Goal: Task Accomplishment & Management: Manage account settings

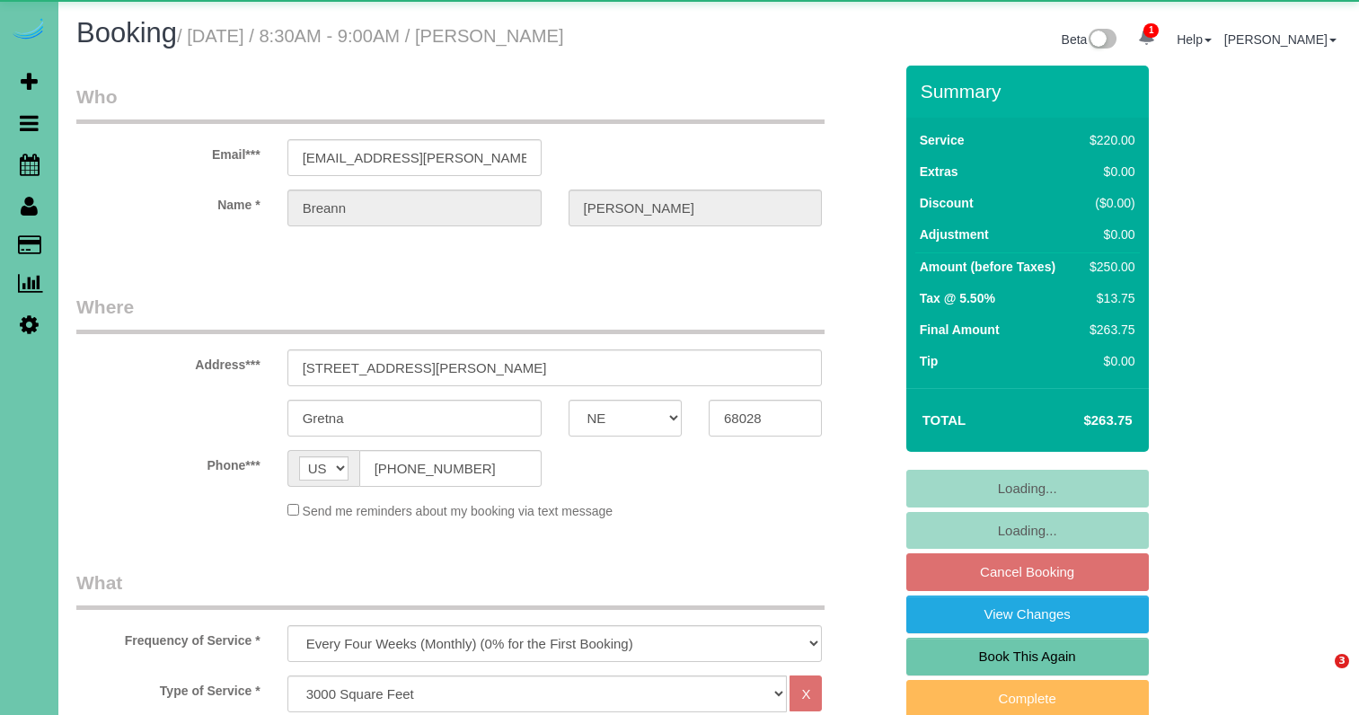
select select "NE"
select select "object:663"
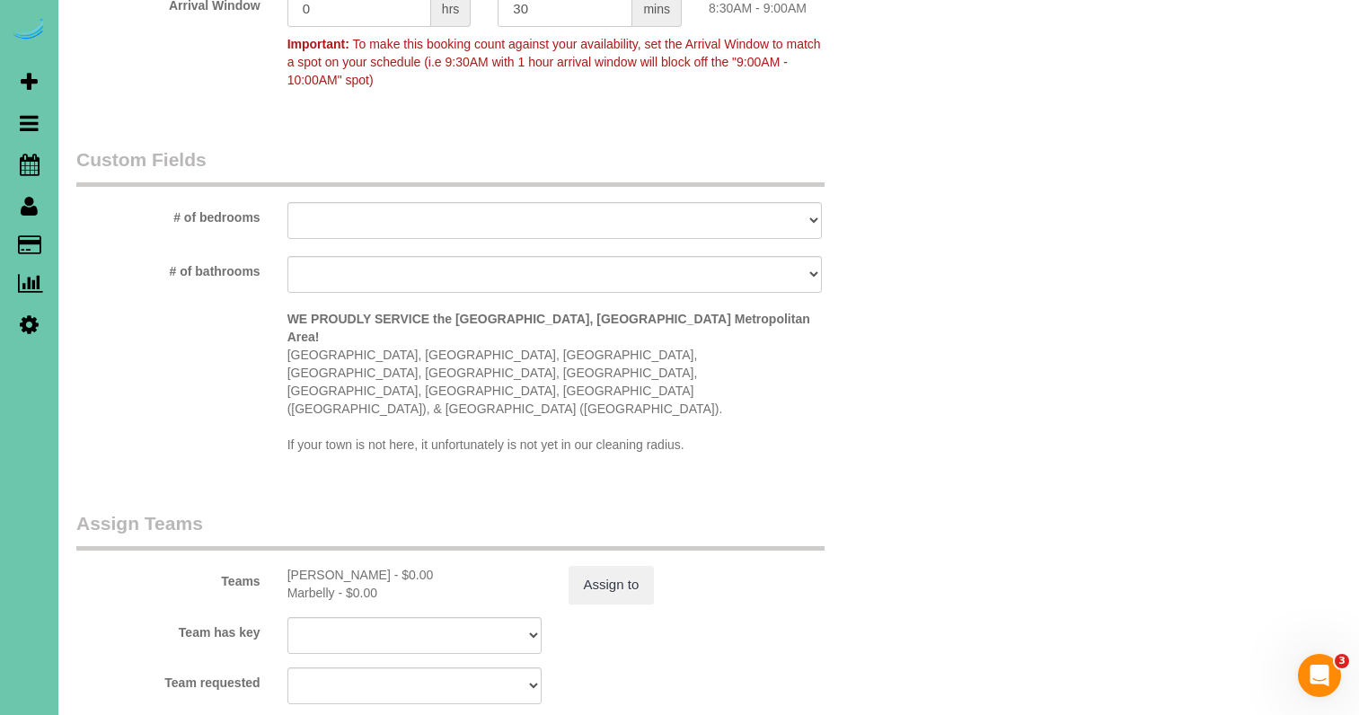
scroll to position [1385, 0]
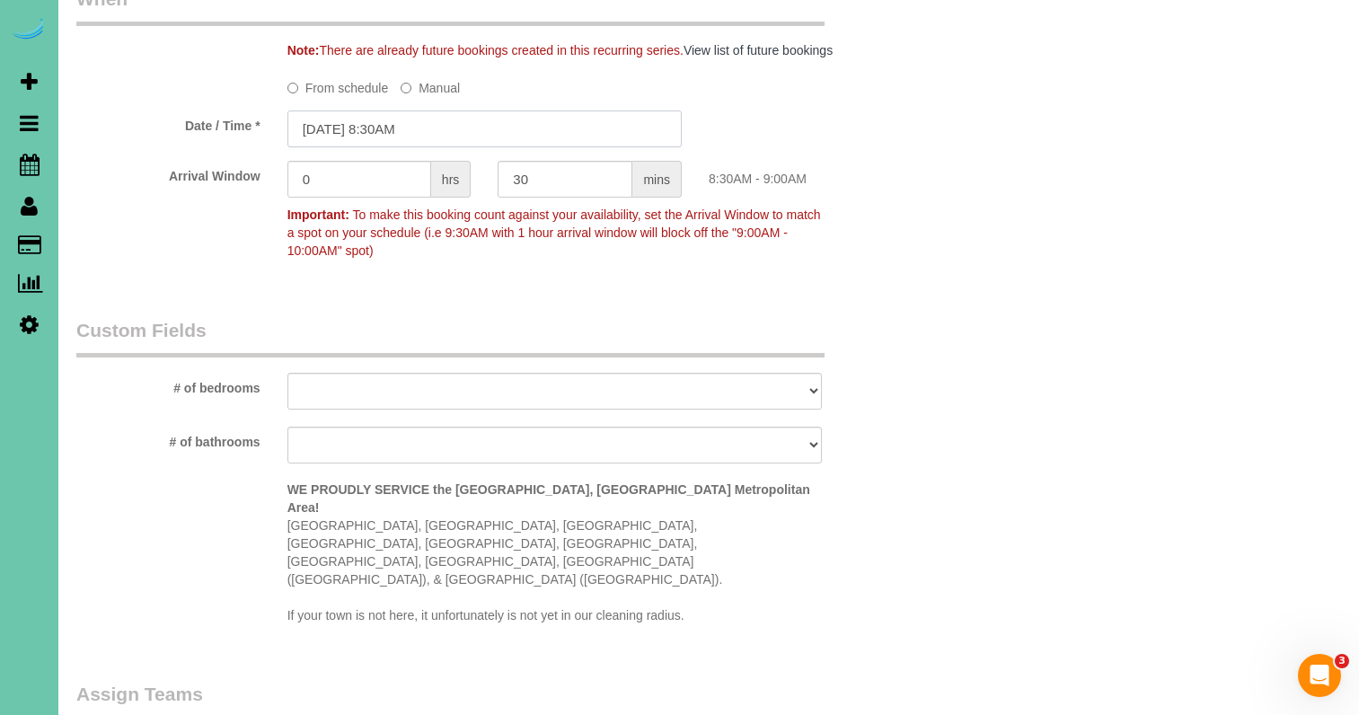
click at [367, 130] on input "[DATE] 8:30AM" at bounding box center [485, 129] width 394 height 37
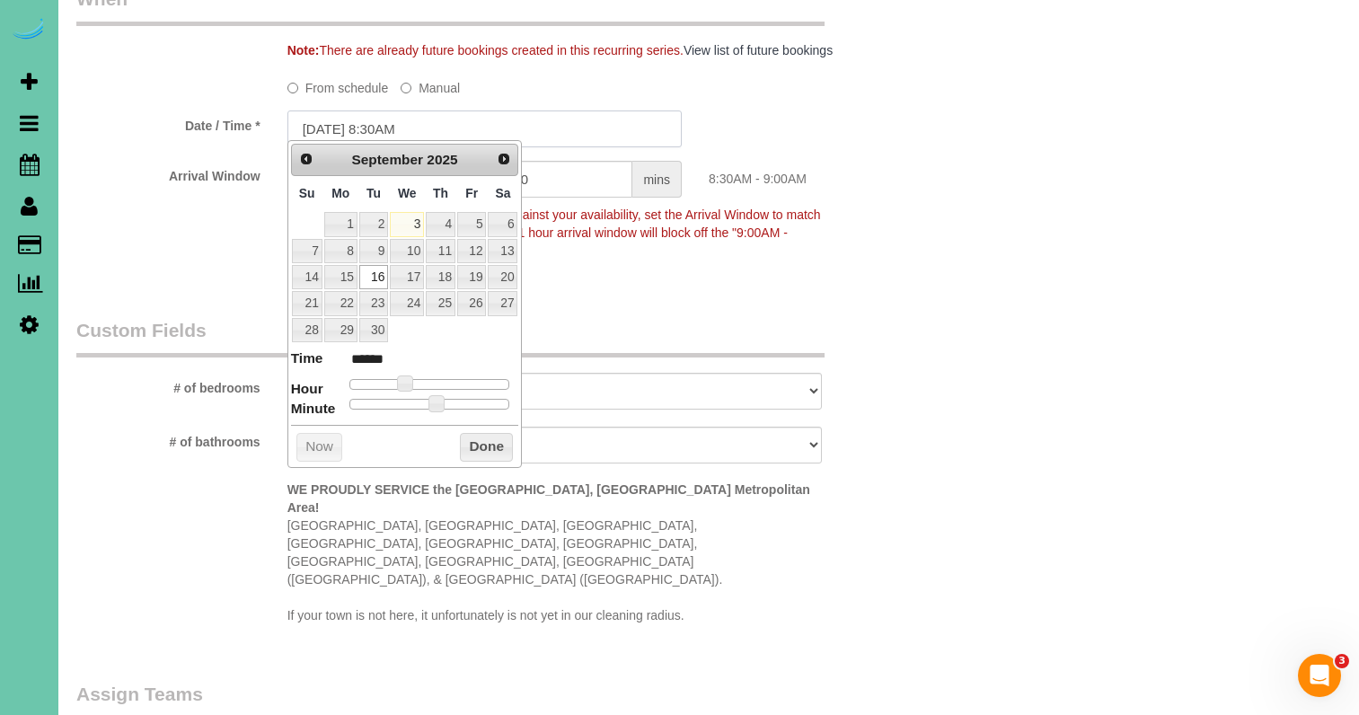
scroll to position [1385, 0]
click at [438, 252] on link "11" at bounding box center [441, 252] width 30 height 24
type input "[DATE] 8:30AM"
click at [483, 445] on button "Done" at bounding box center [486, 448] width 53 height 29
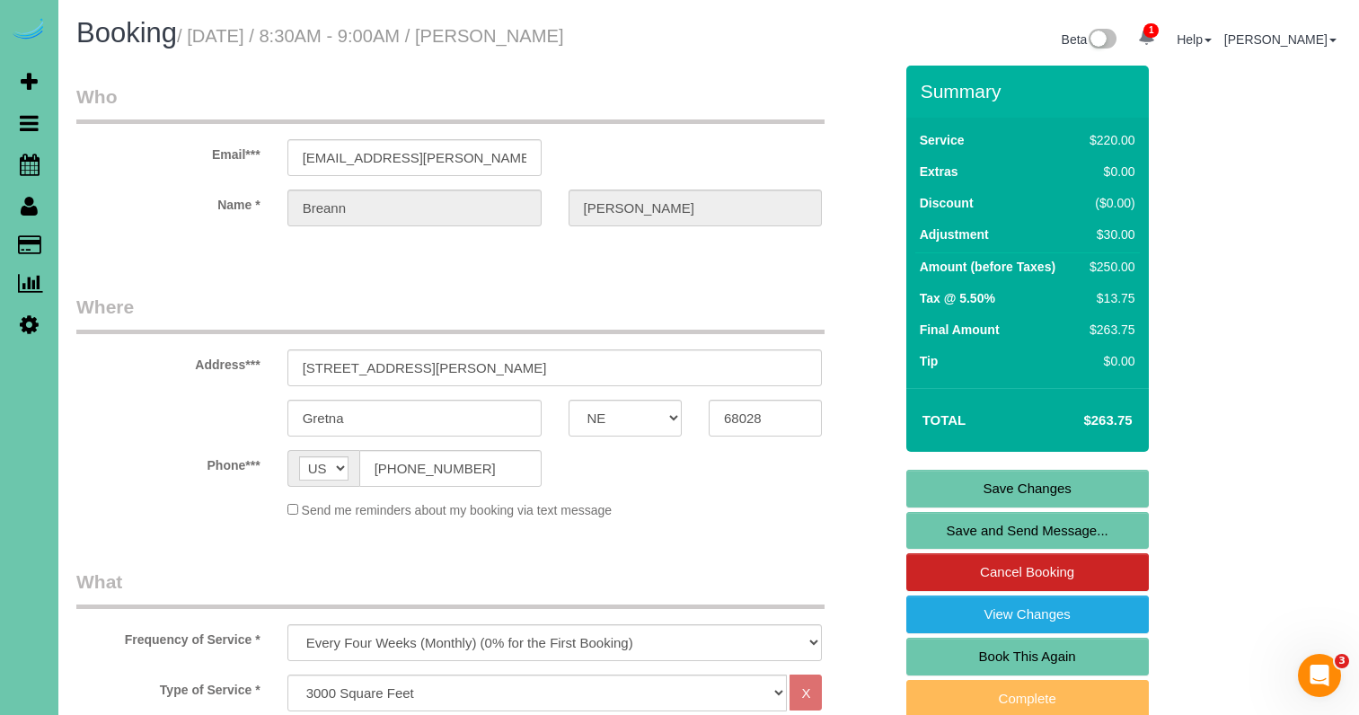
scroll to position [0, 0]
drag, startPoint x: 495, startPoint y: 469, endPoint x: 351, endPoint y: 462, distance: 143.9
click at [952, 479] on link "Save Changes" at bounding box center [1028, 489] width 243 height 38
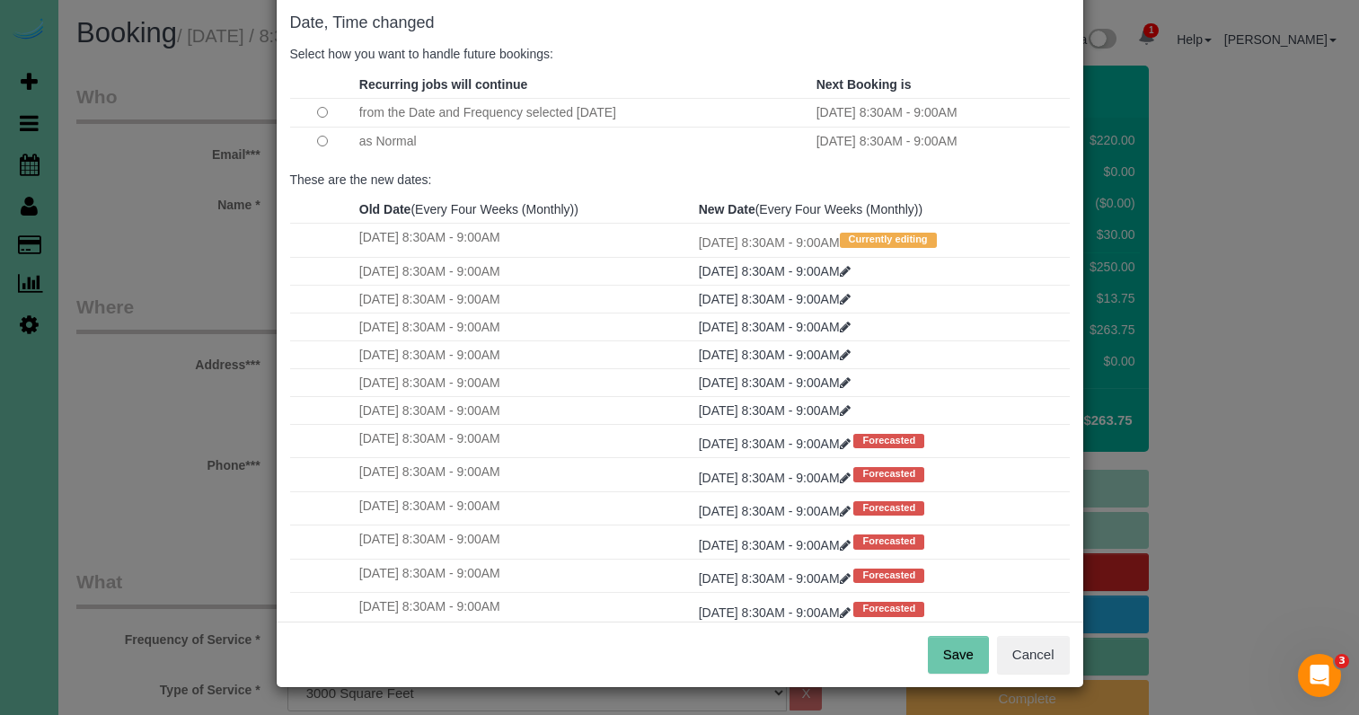
scroll to position [89, 0]
drag, startPoint x: 951, startPoint y: 642, endPoint x: 937, endPoint y: 633, distance: 17.0
click at [951, 642] on button "Save" at bounding box center [958, 656] width 61 height 38
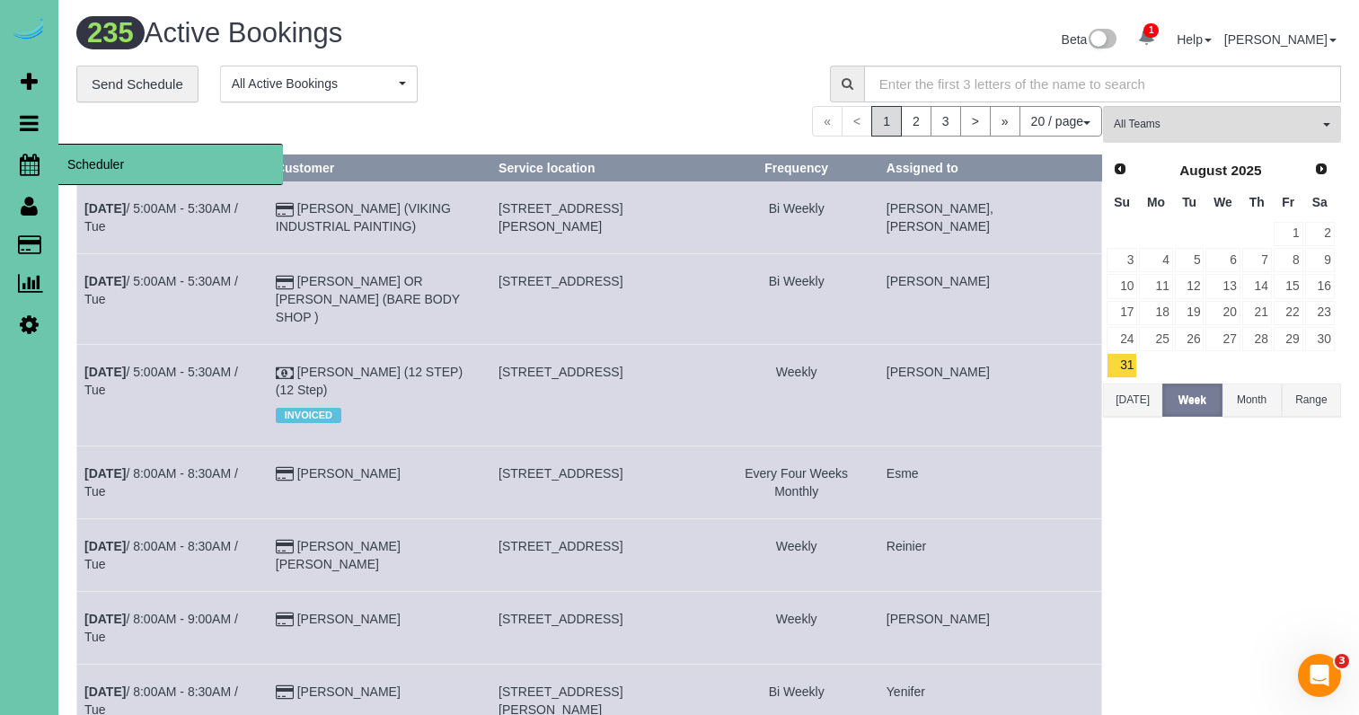
click at [31, 163] on icon at bounding box center [30, 165] width 20 height 22
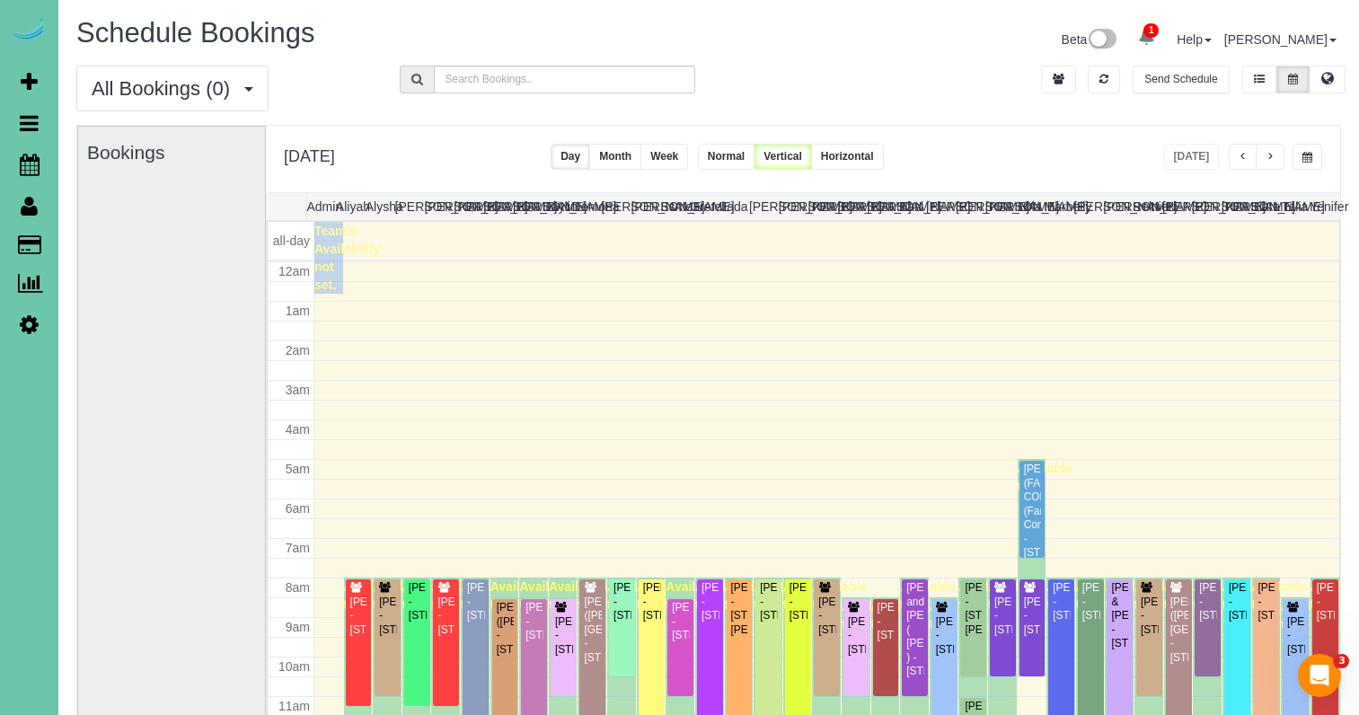
scroll to position [238, 0]
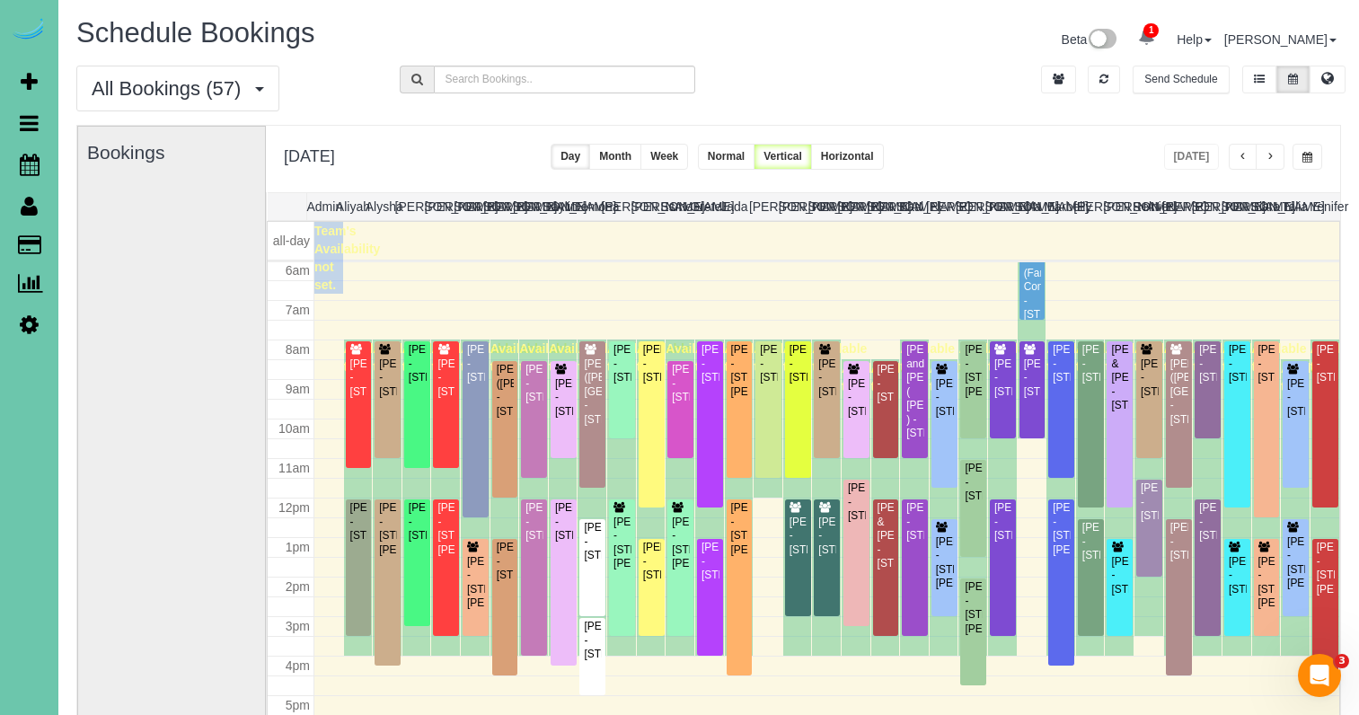
click at [1300, 158] on button "button" at bounding box center [1308, 157] width 30 height 26
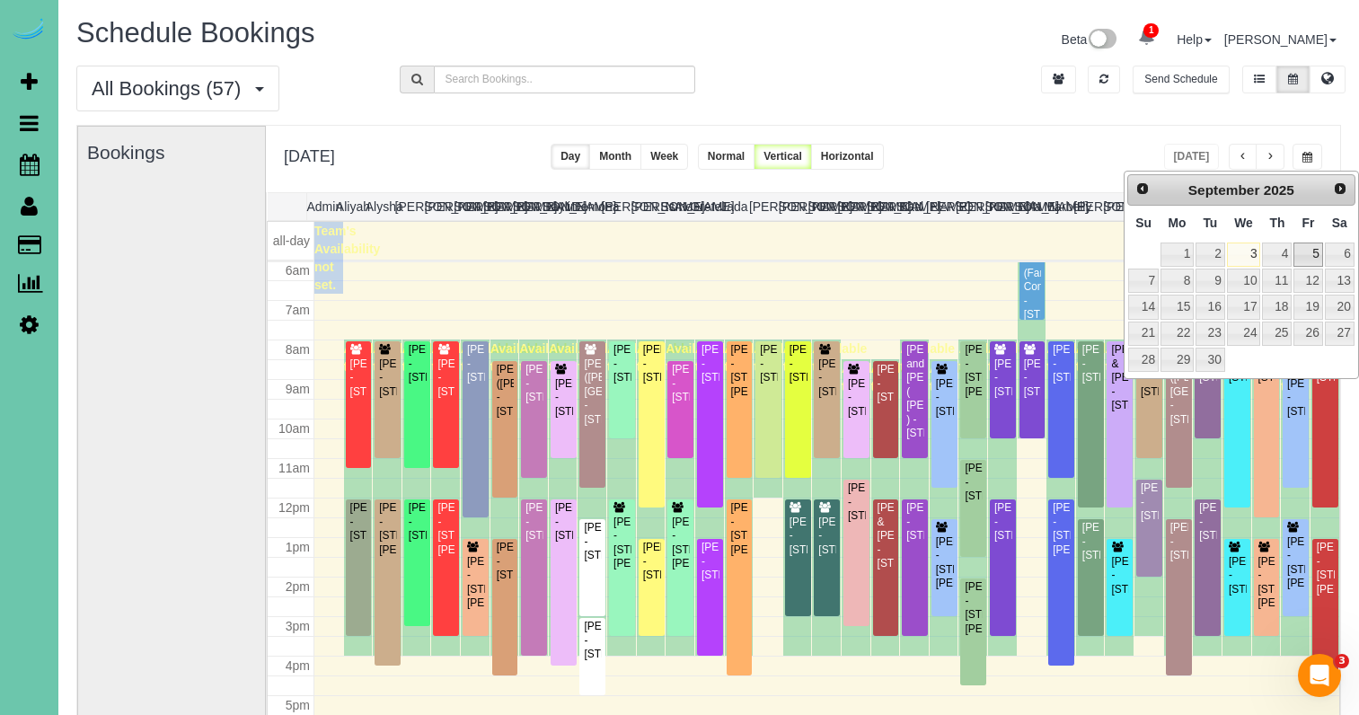
click at [1319, 248] on link "5" at bounding box center [1308, 255] width 29 height 24
type input "**********"
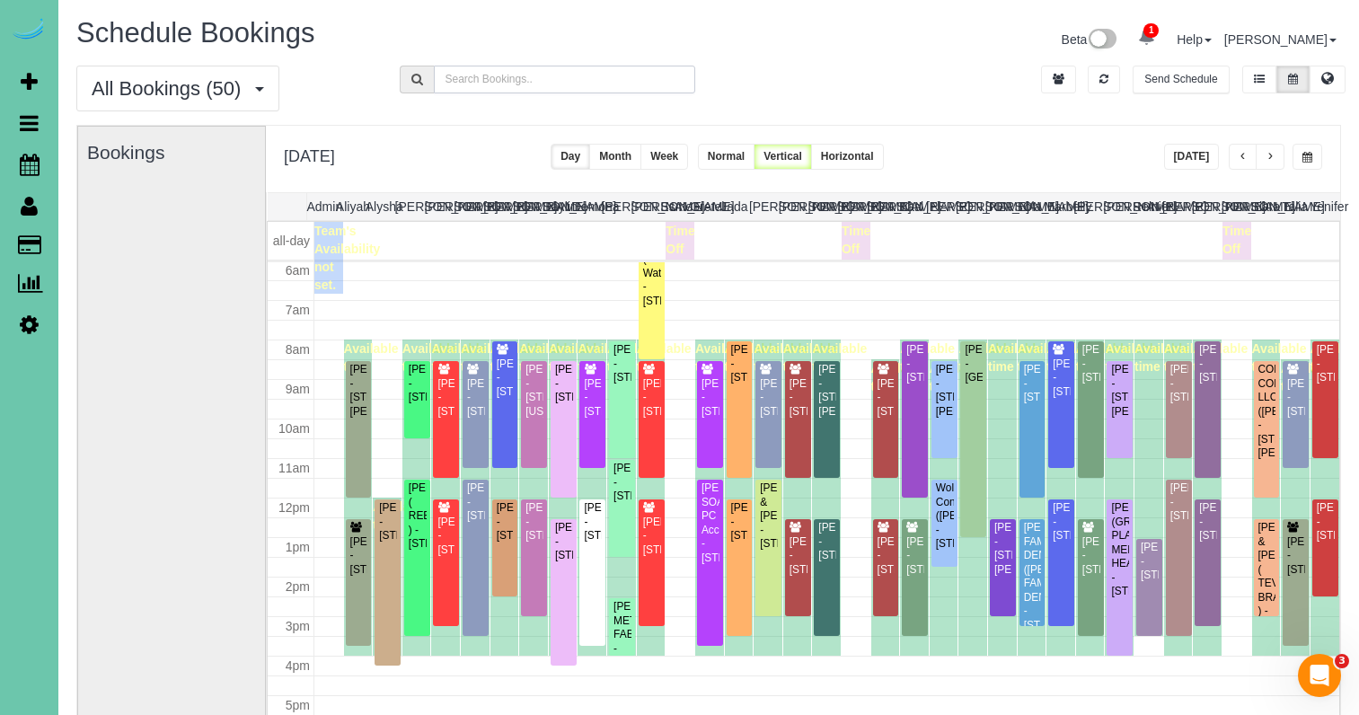
click at [504, 78] on input "text" at bounding box center [565, 80] width 262 height 28
type input "gum"
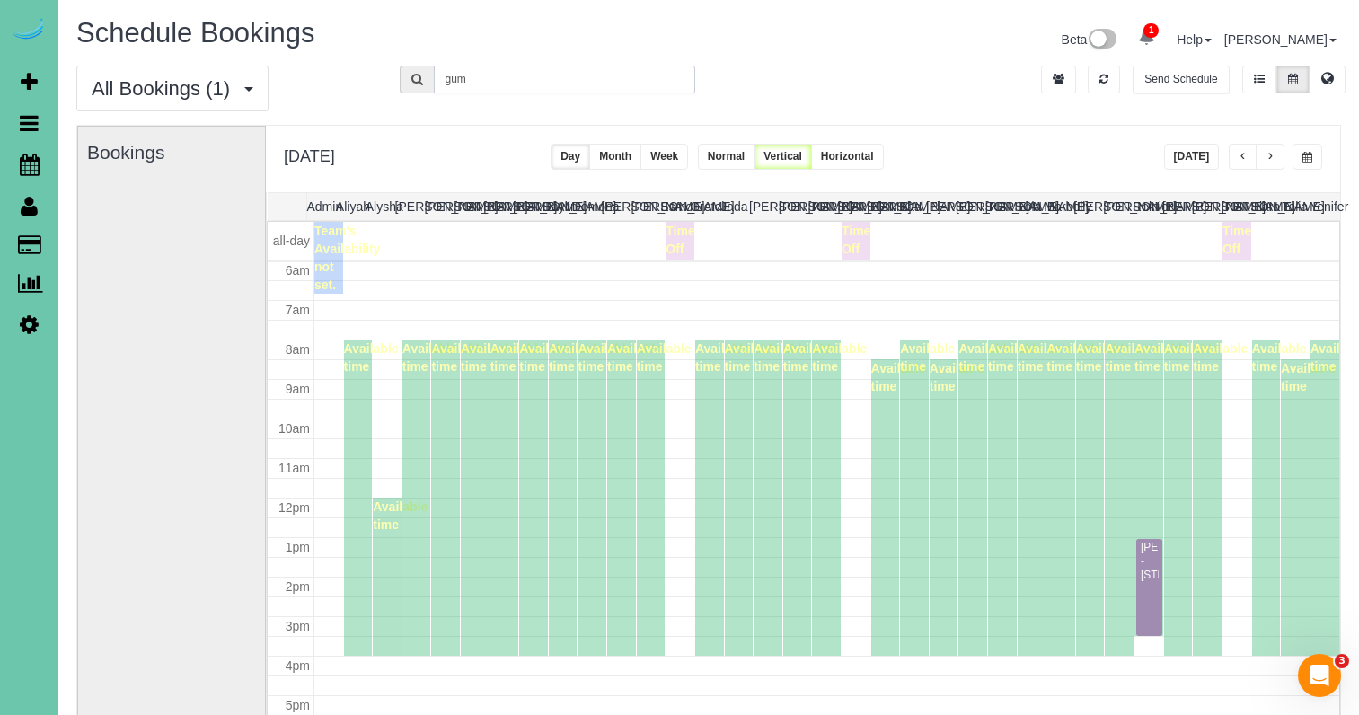
drag, startPoint x: 506, startPoint y: 76, endPoint x: 406, endPoint y: 62, distance: 100.8
click at [406, 62] on div "Schedule Bookings Beta 1 Your Notifications You have 0 alerts × You have 4 to c…" at bounding box center [708, 462] width 1301 height 925
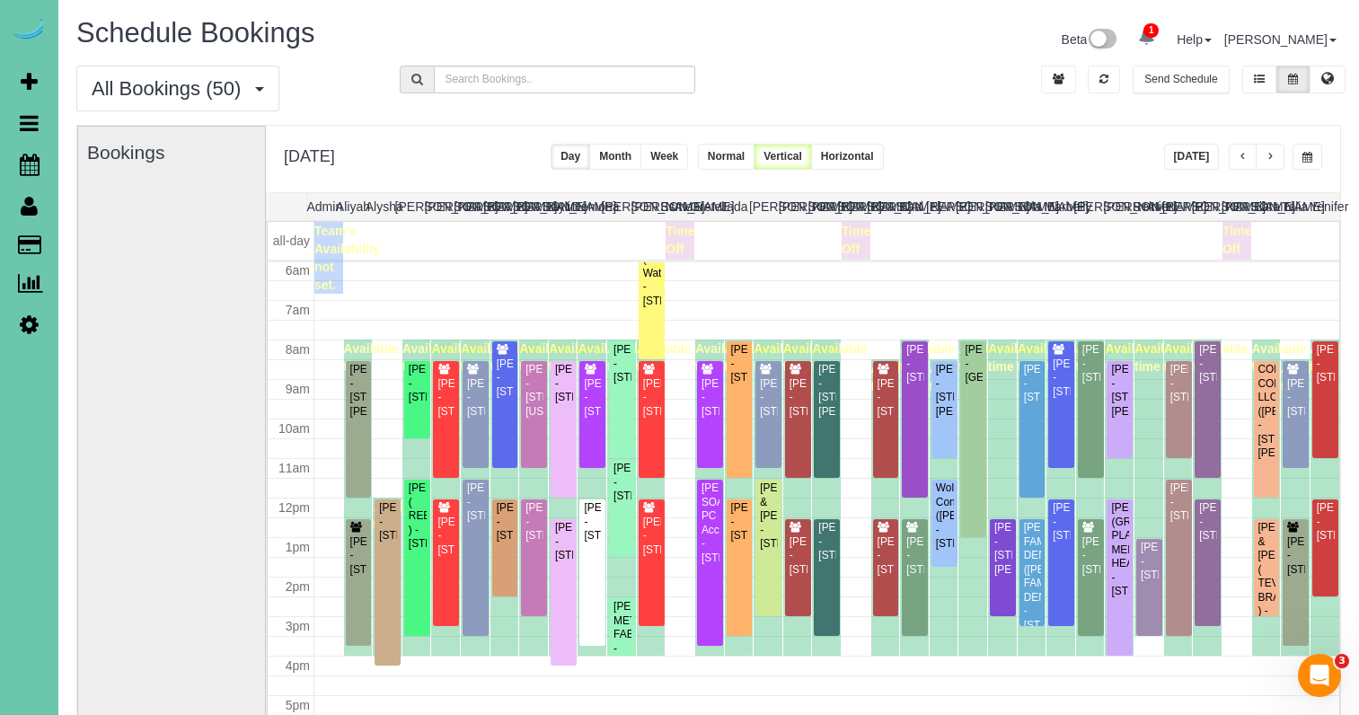
click at [1318, 157] on button "button" at bounding box center [1308, 157] width 30 height 26
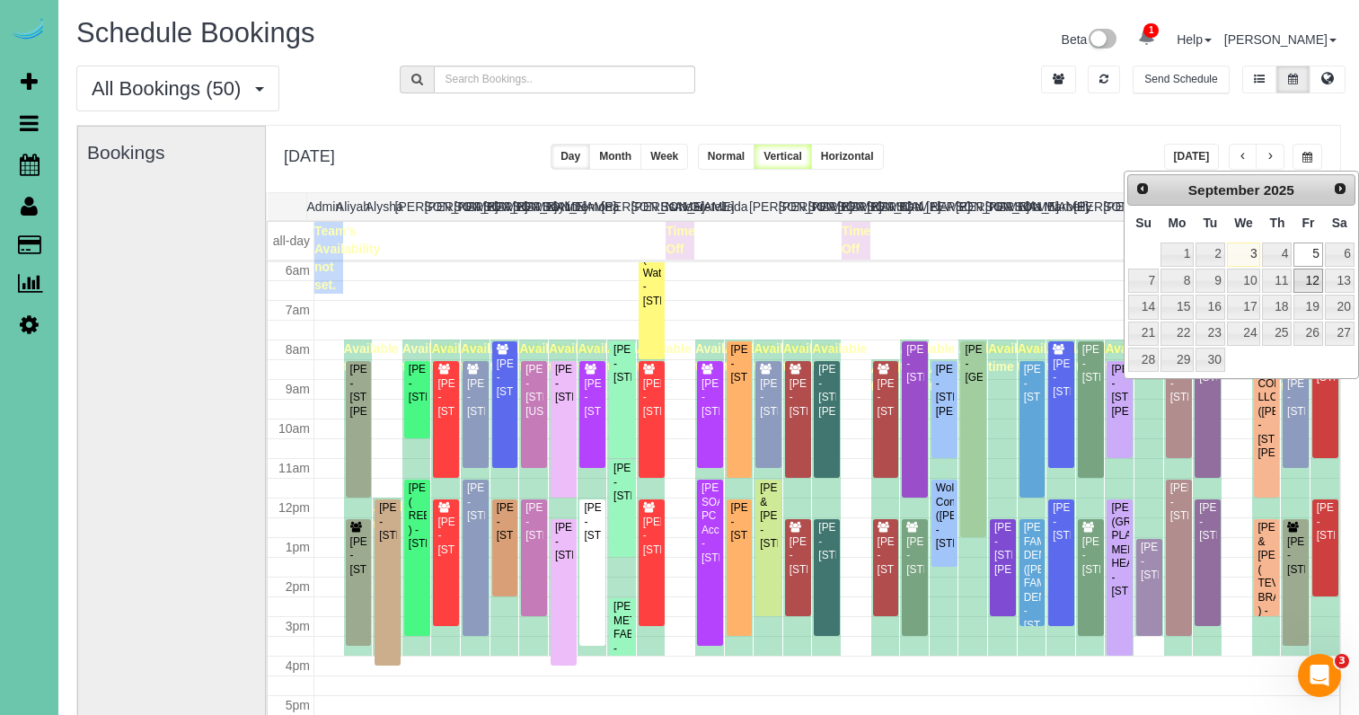
click at [1307, 281] on link "12" at bounding box center [1308, 281] width 29 height 24
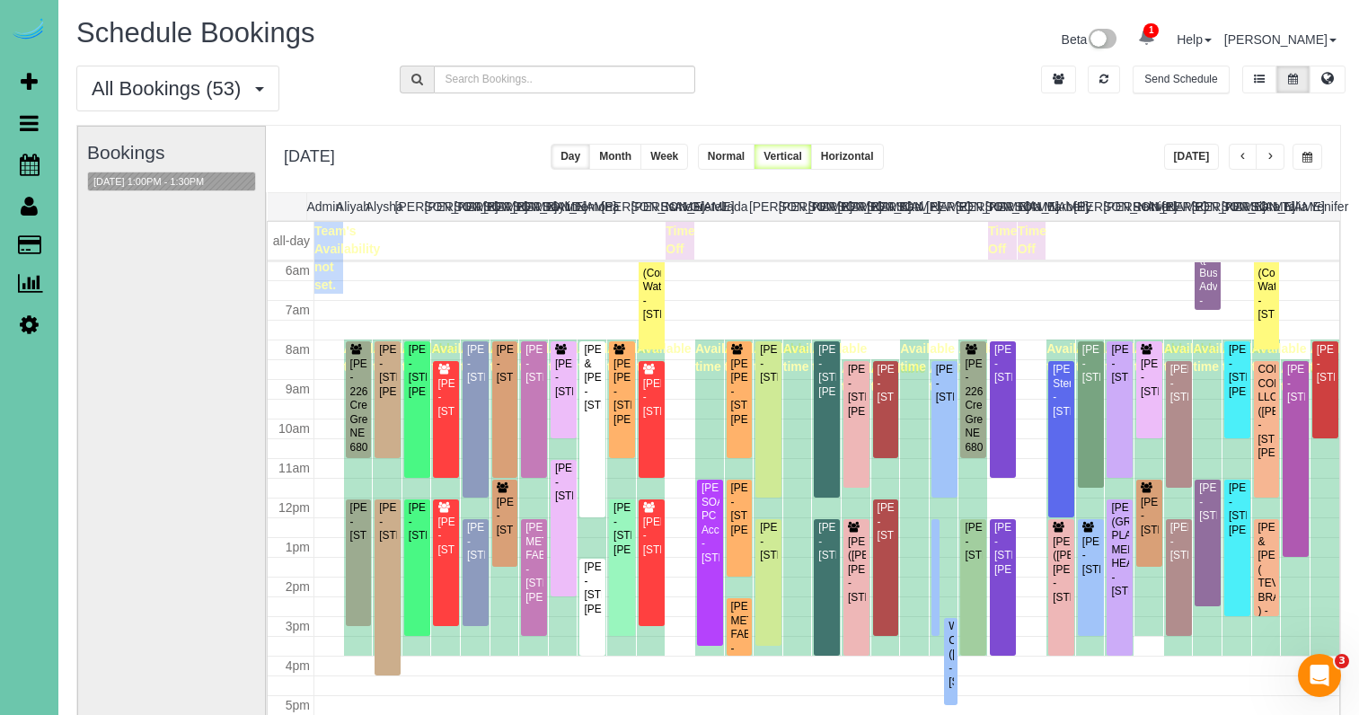
click at [1303, 154] on span "button" at bounding box center [1308, 157] width 10 height 11
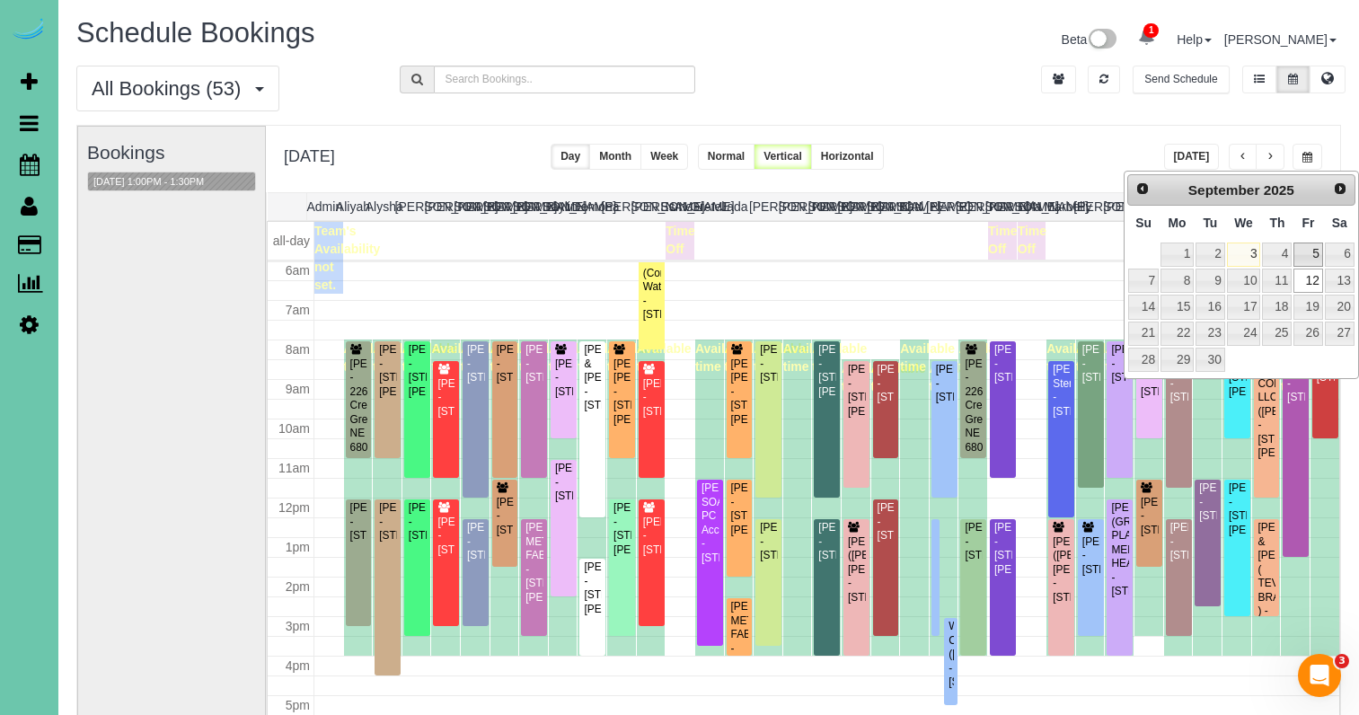
click at [1313, 248] on link "5" at bounding box center [1308, 255] width 29 height 24
type input "**********"
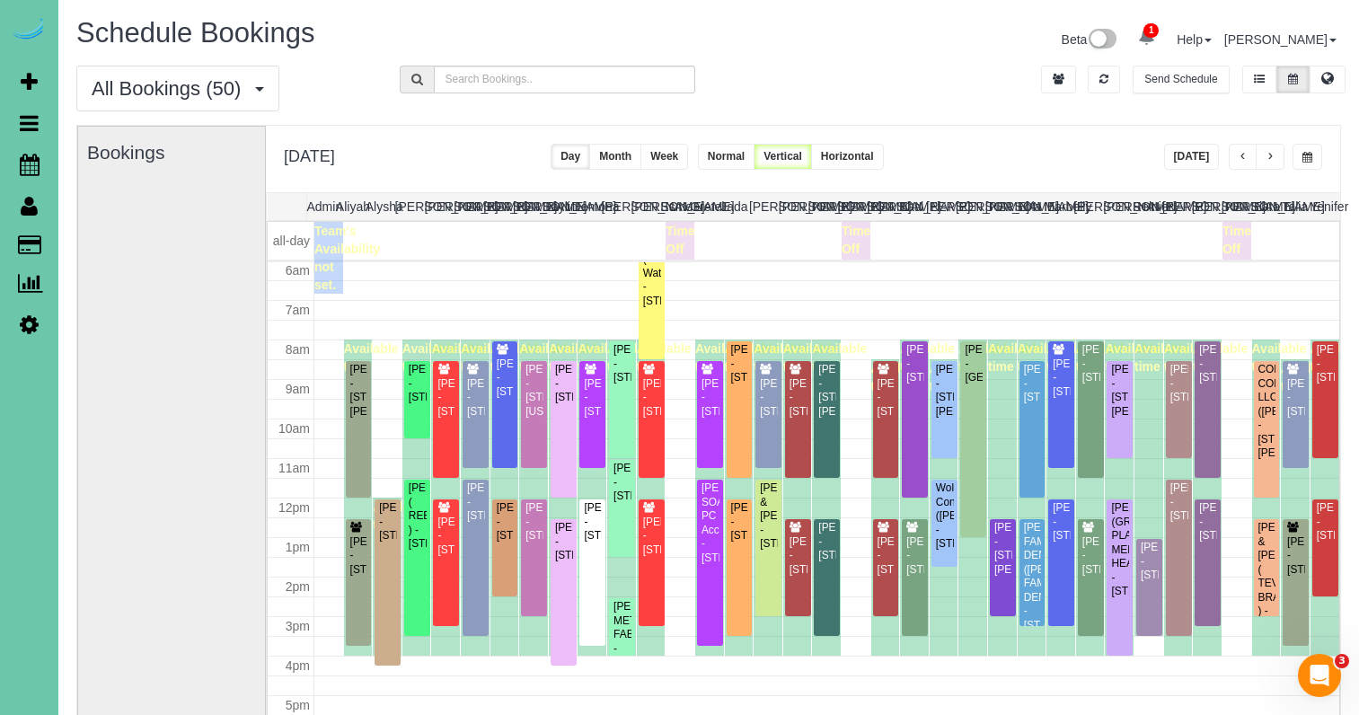
scroll to position [1, 0]
click at [1156, 567] on div "[PERSON_NAME] - [STREET_ADDRESS]" at bounding box center [1149, 560] width 19 height 41
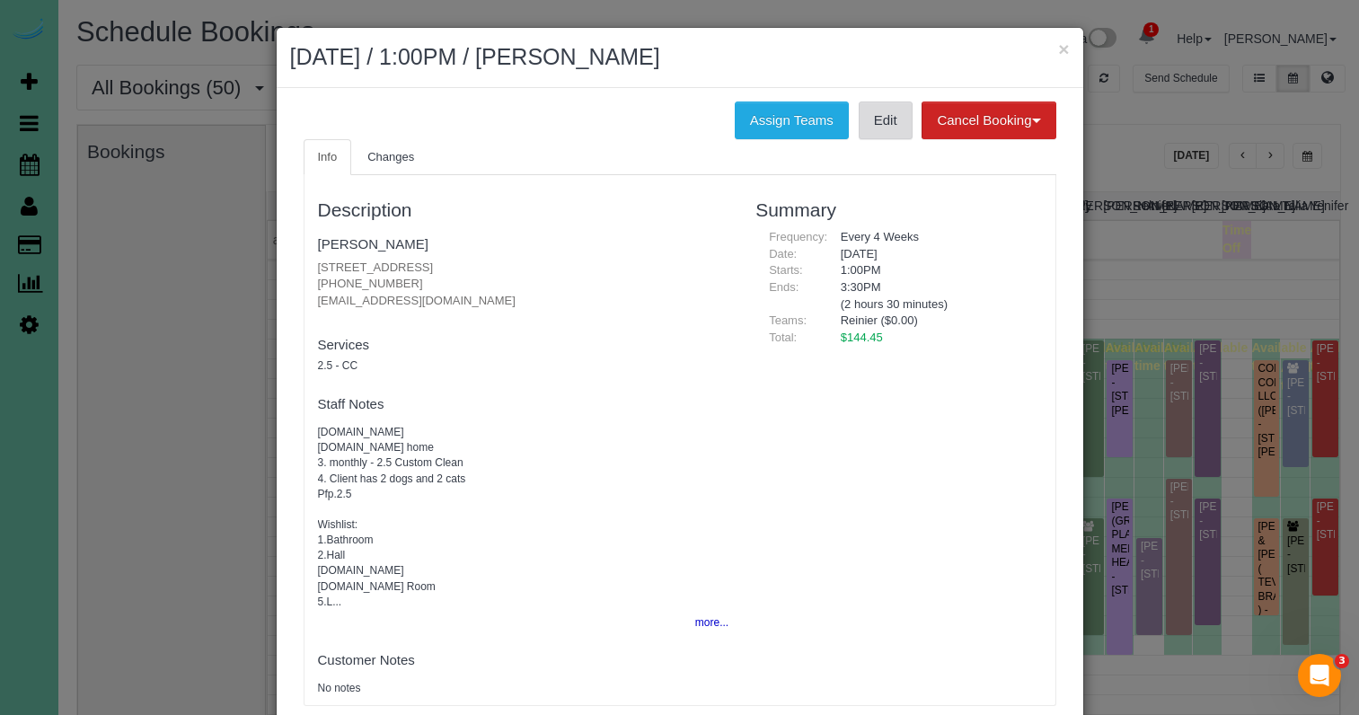
click at [872, 137] on link "Edit" at bounding box center [886, 121] width 54 height 38
click at [1061, 48] on button "×" at bounding box center [1063, 49] width 11 height 19
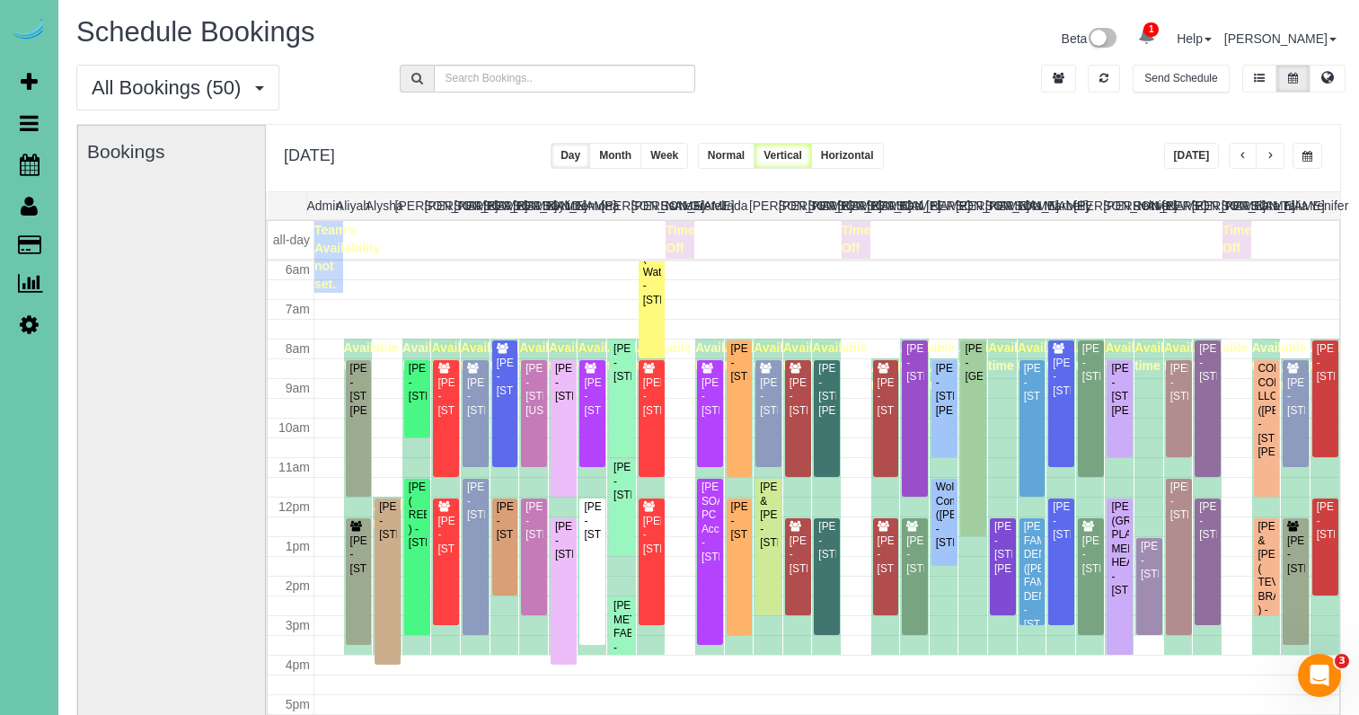
click at [1189, 159] on button "[DATE]" at bounding box center [1192, 156] width 56 height 26
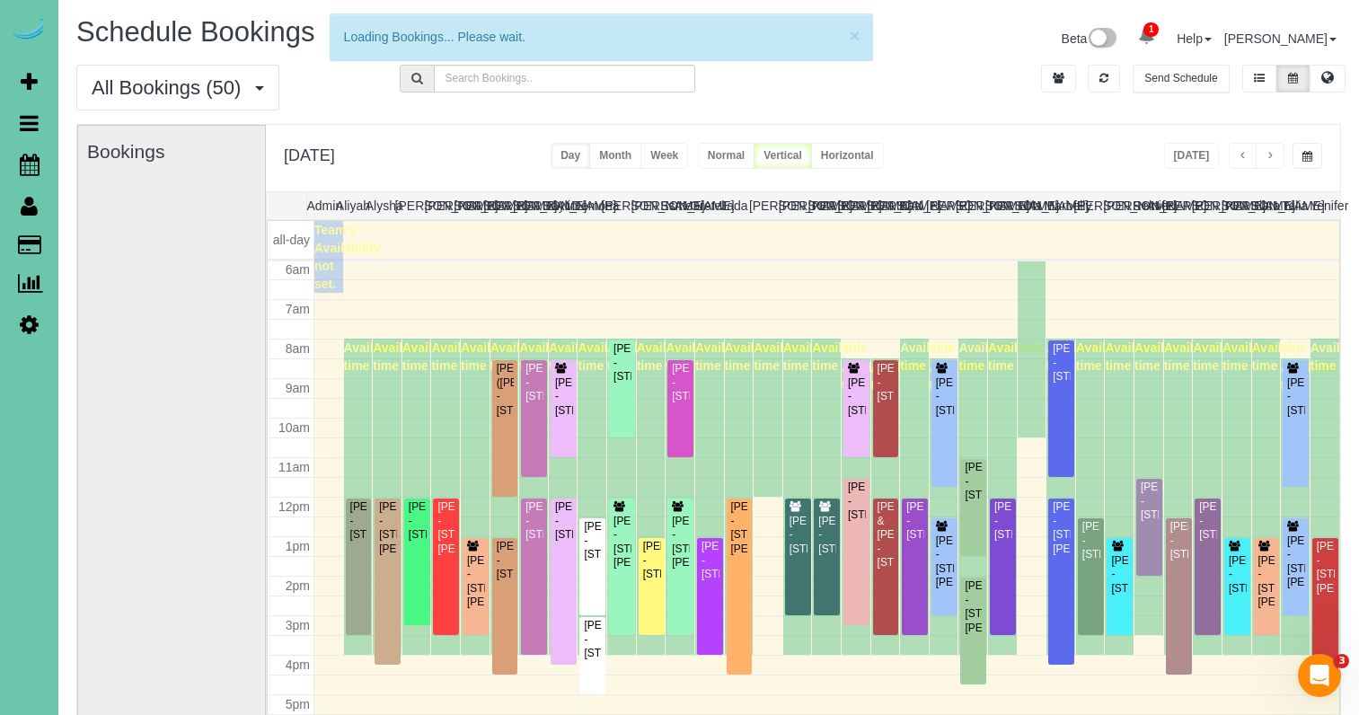
scroll to position [238, 0]
click at [624, 80] on input "text" at bounding box center [565, 79] width 262 height 28
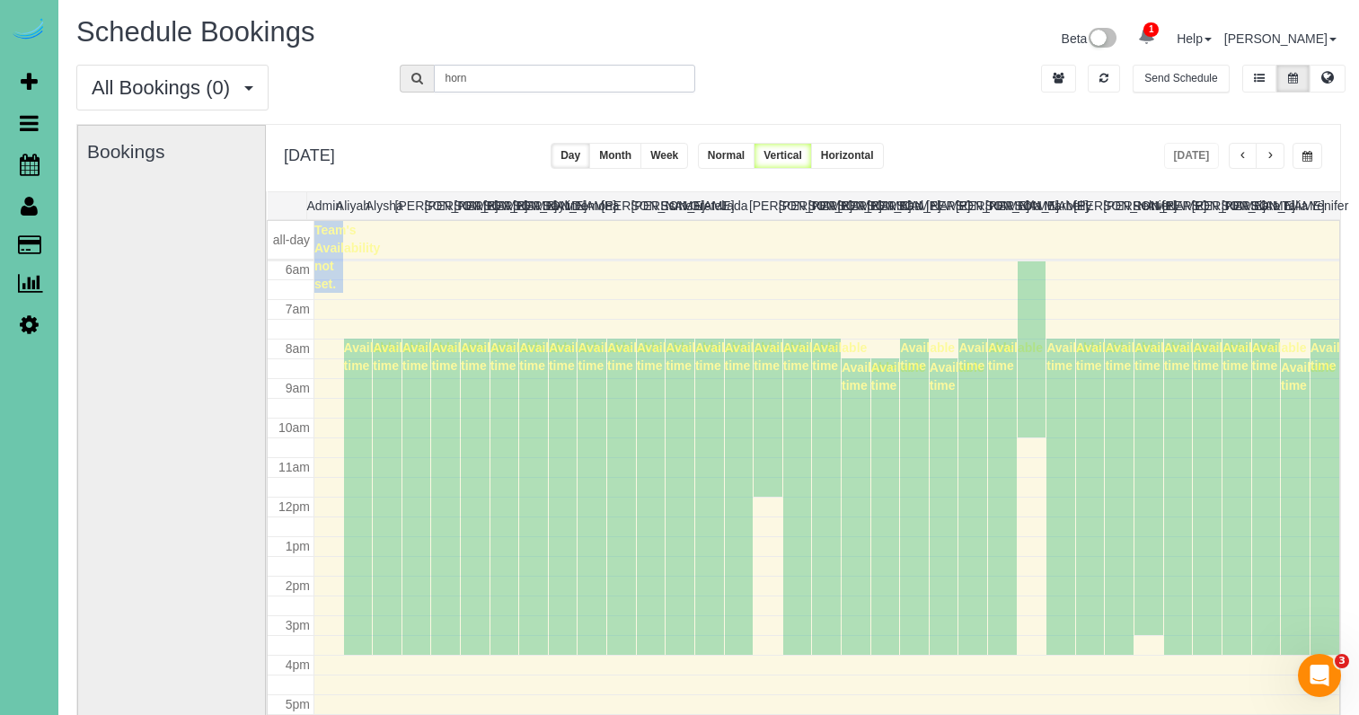
type input "horn"
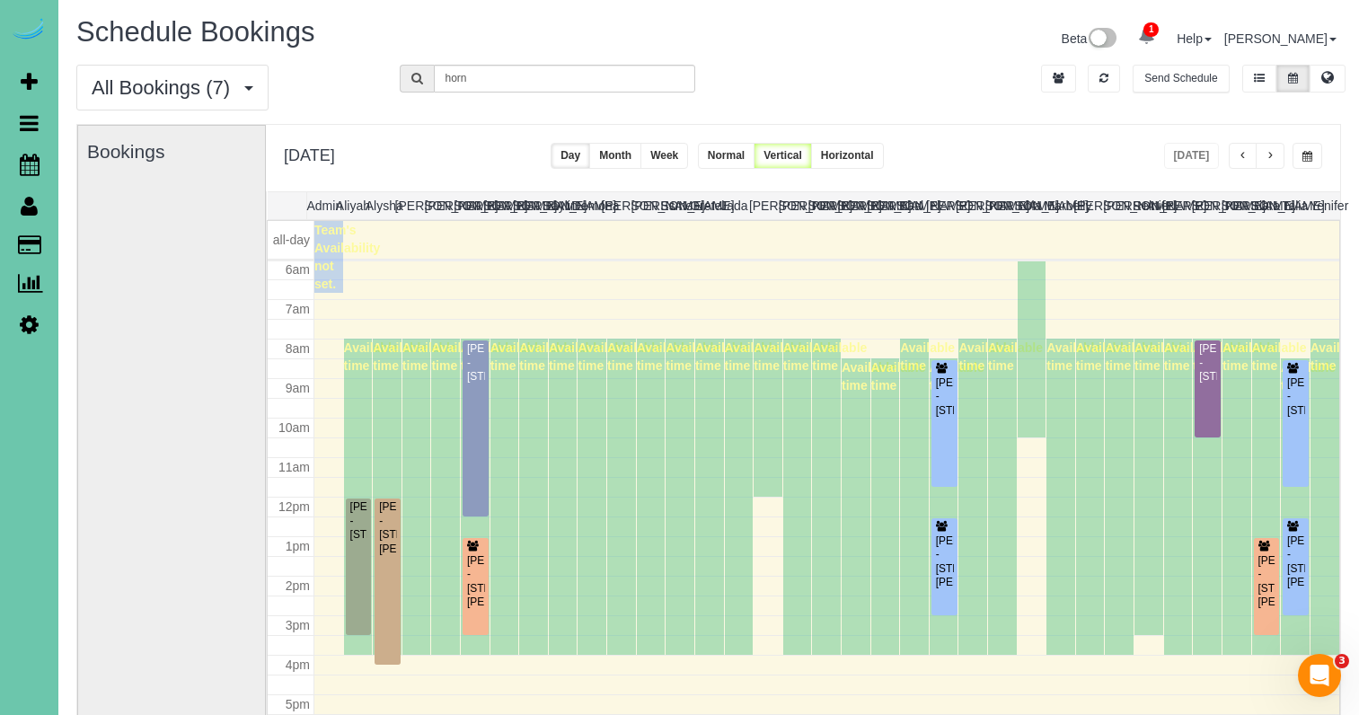
click at [1290, 151] on div "**********" at bounding box center [1243, 156] width 159 height 26
click at [1301, 151] on button "button" at bounding box center [1308, 156] width 30 height 26
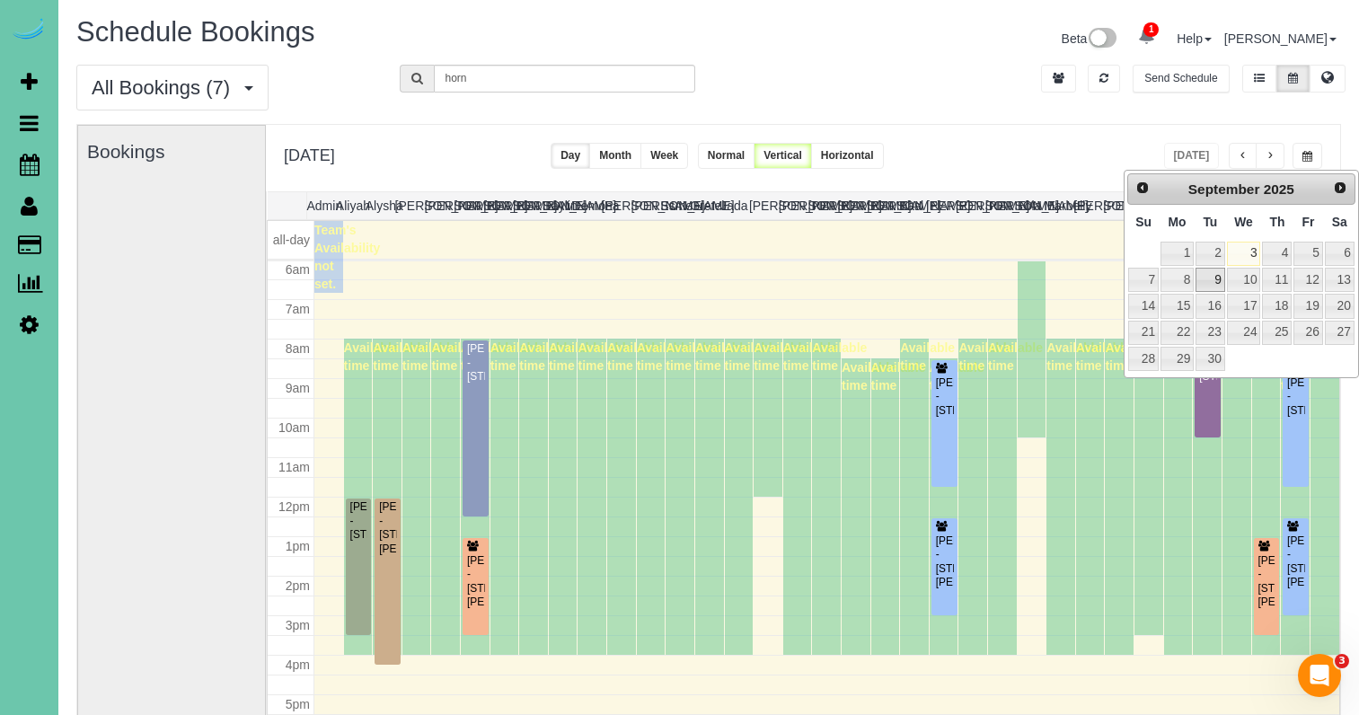
click at [1217, 274] on link "9" at bounding box center [1210, 280] width 29 height 24
type input "**********"
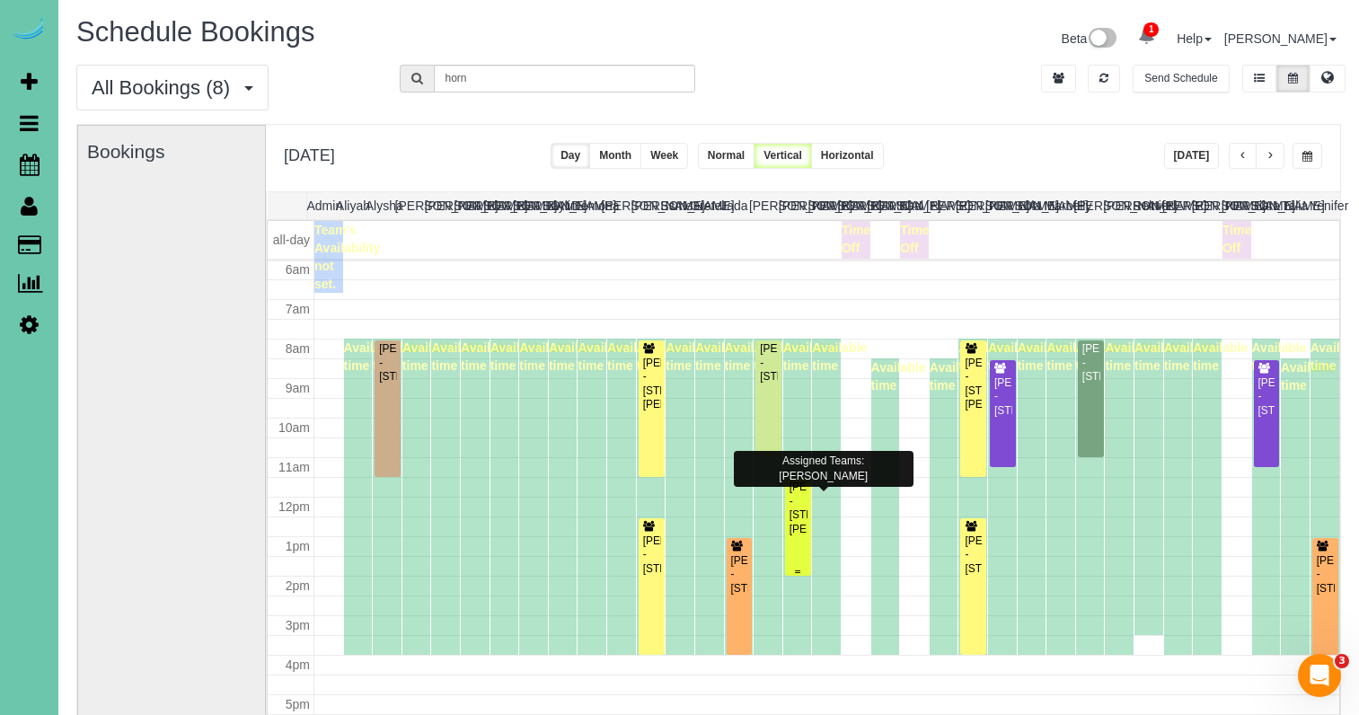
click at [795, 500] on div "[PERSON_NAME] - [STREET_ADDRESS][PERSON_NAME]" at bounding box center [798, 509] width 19 height 56
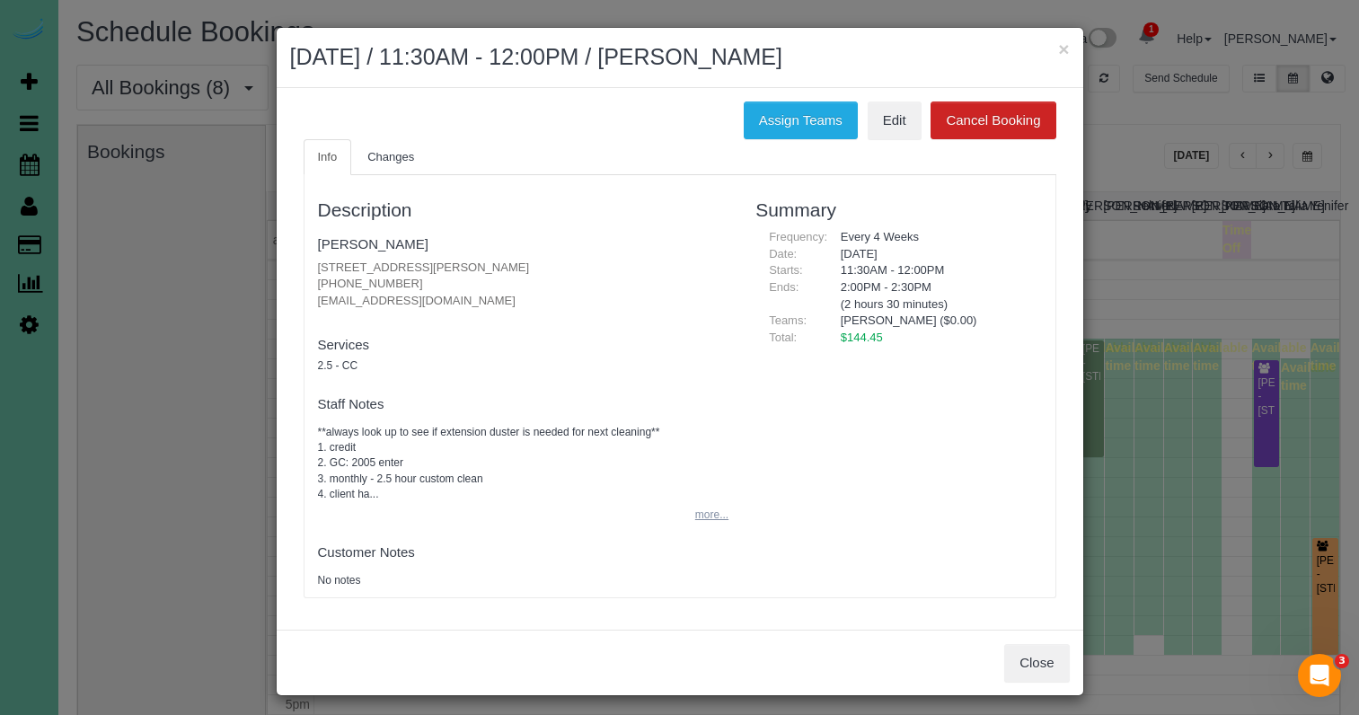
click at [704, 511] on button "more..." at bounding box center [707, 515] width 44 height 26
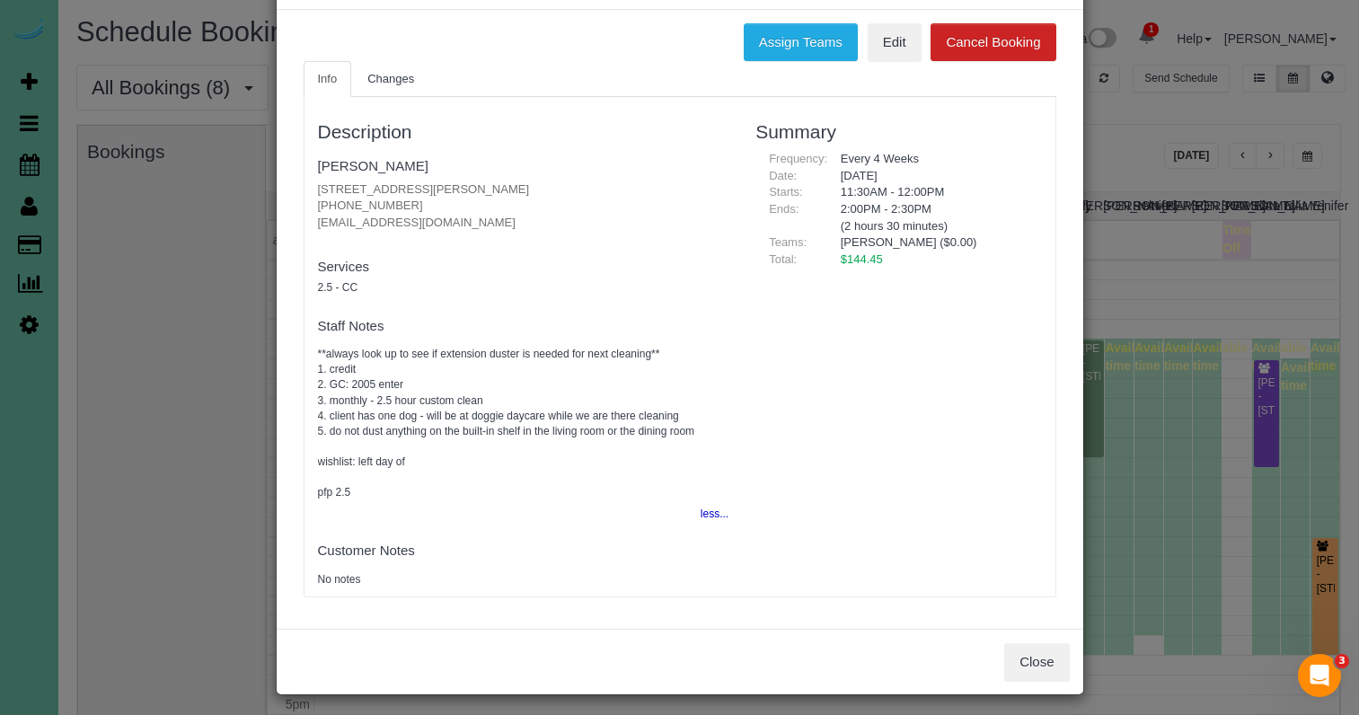
scroll to position [77, 0]
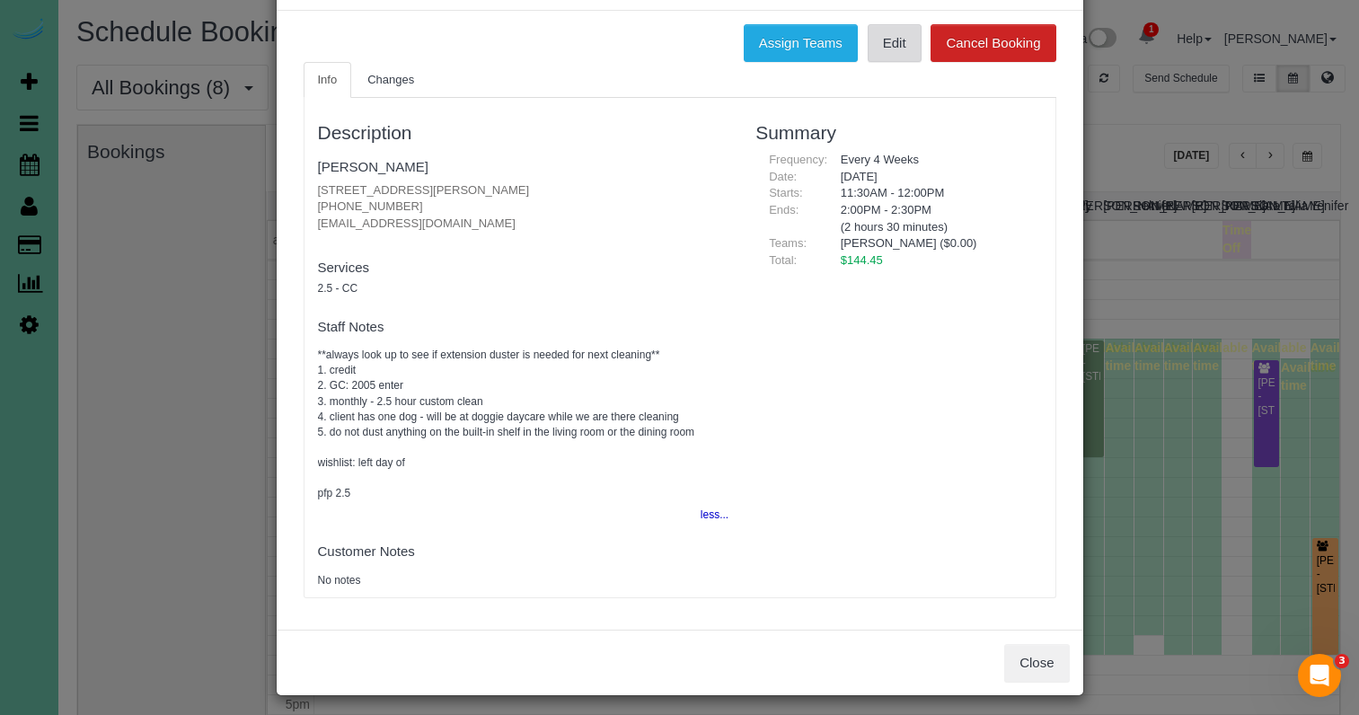
click at [886, 44] on link "Edit" at bounding box center [895, 43] width 54 height 38
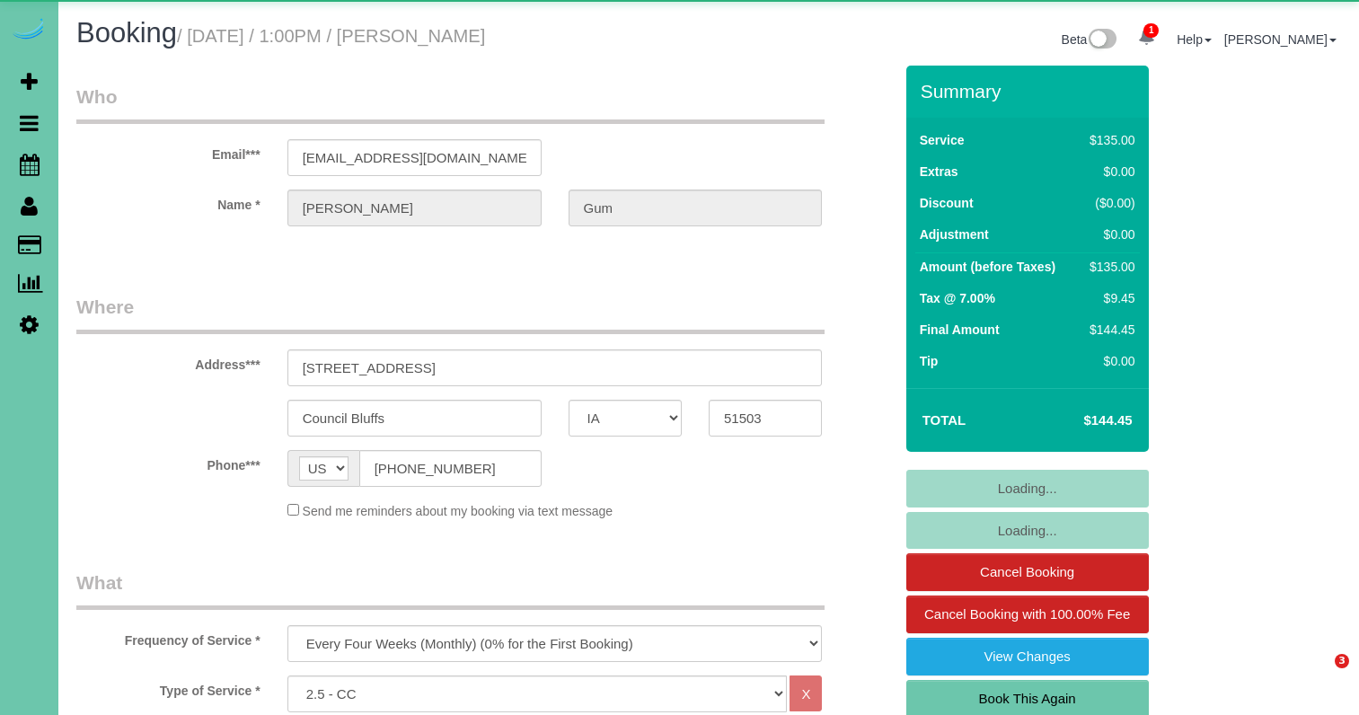
select select "IA"
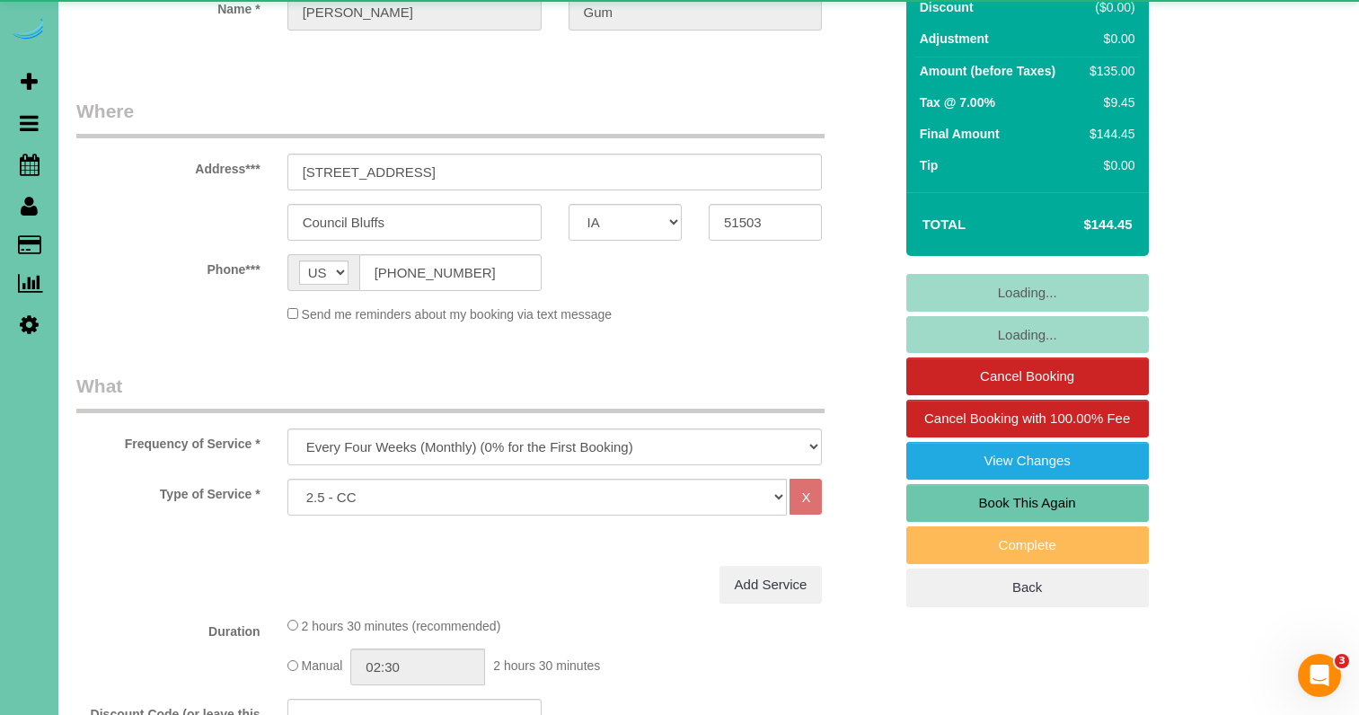
select select "object:900"
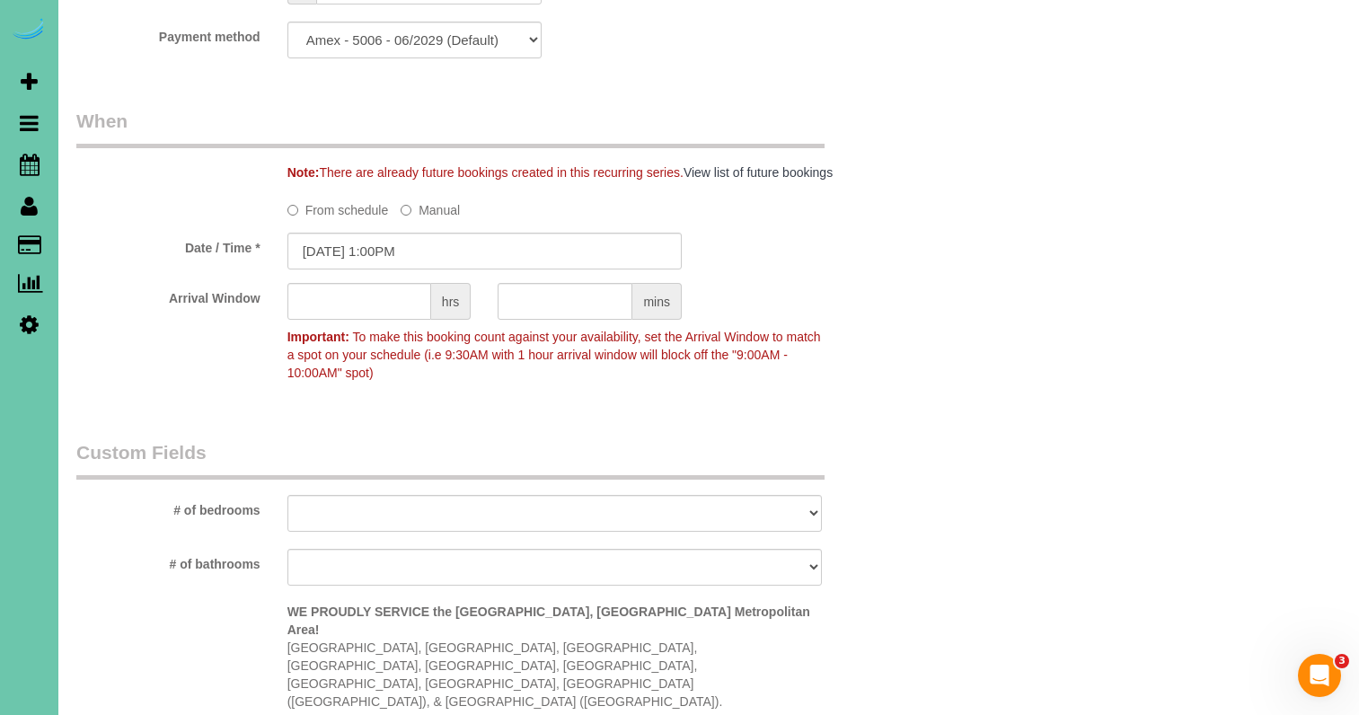
scroll to position [1227, 0]
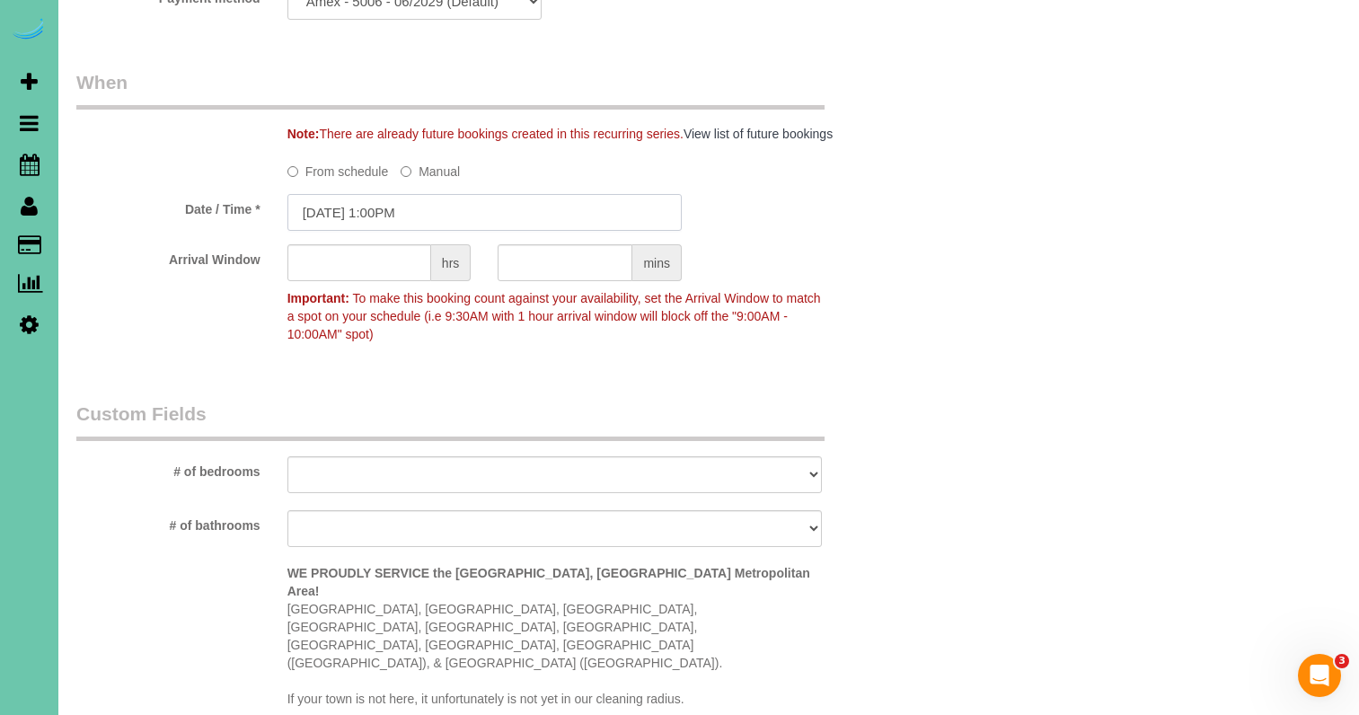
click at [467, 214] on input "09/05/2025 1:00PM" at bounding box center [485, 212] width 394 height 37
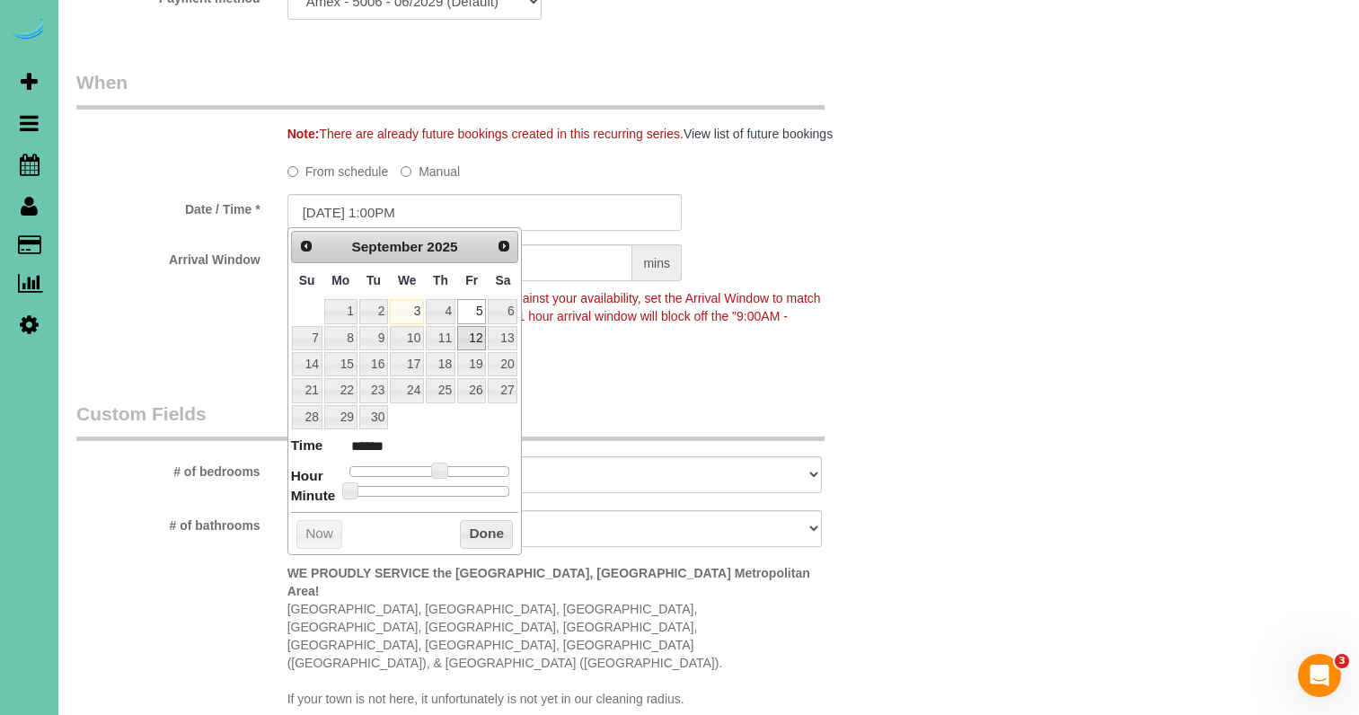
click at [475, 338] on link "12" at bounding box center [471, 338] width 29 height 24
type input "09/12/2025 1:00PM"
drag, startPoint x: 494, startPoint y: 527, endPoint x: 567, endPoint y: 469, distance: 93.3
click at [495, 524] on button "Done" at bounding box center [486, 534] width 53 height 29
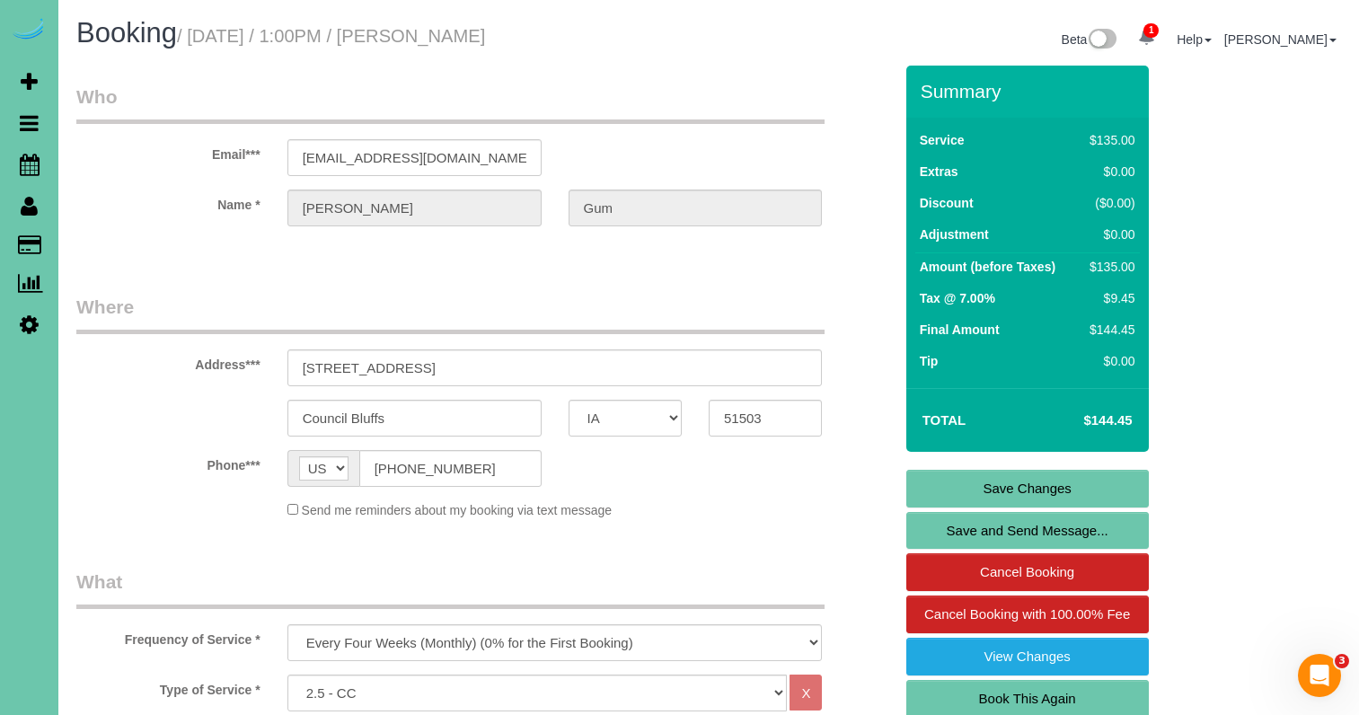
scroll to position [0, 0]
click at [962, 491] on link "Save Changes" at bounding box center [1028, 489] width 243 height 38
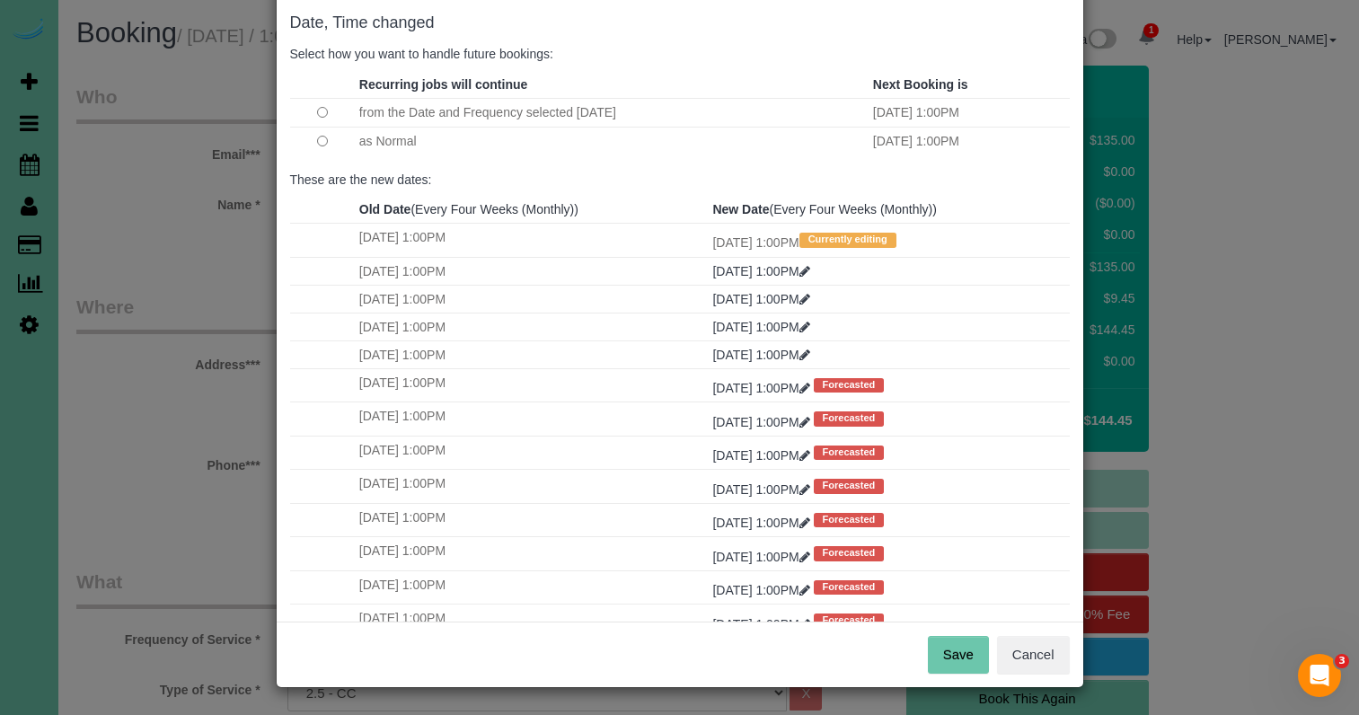
scroll to position [89, 0]
drag, startPoint x: 961, startPoint y: 644, endPoint x: 943, endPoint y: 641, distance: 18.3
click at [960, 644] on button "Save" at bounding box center [958, 656] width 61 height 38
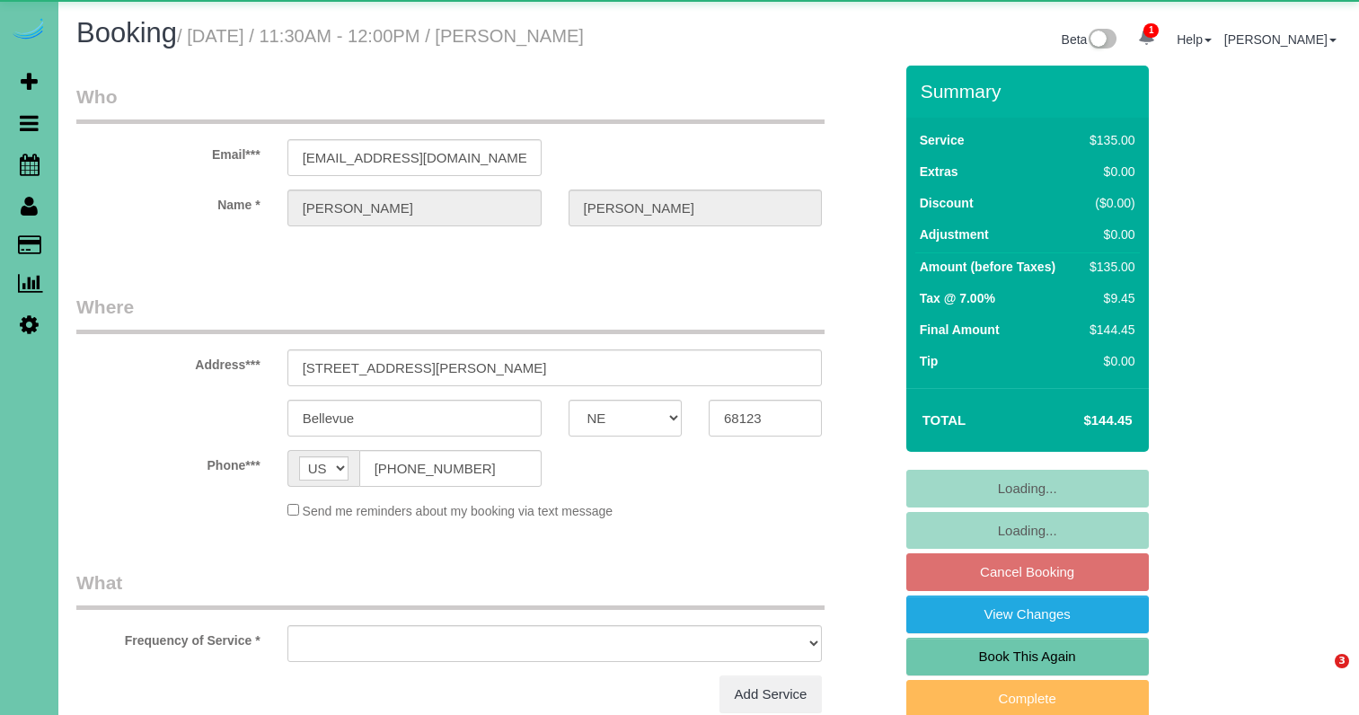
select select "NE"
select select "object:627"
select select "number:37"
select select "number:42"
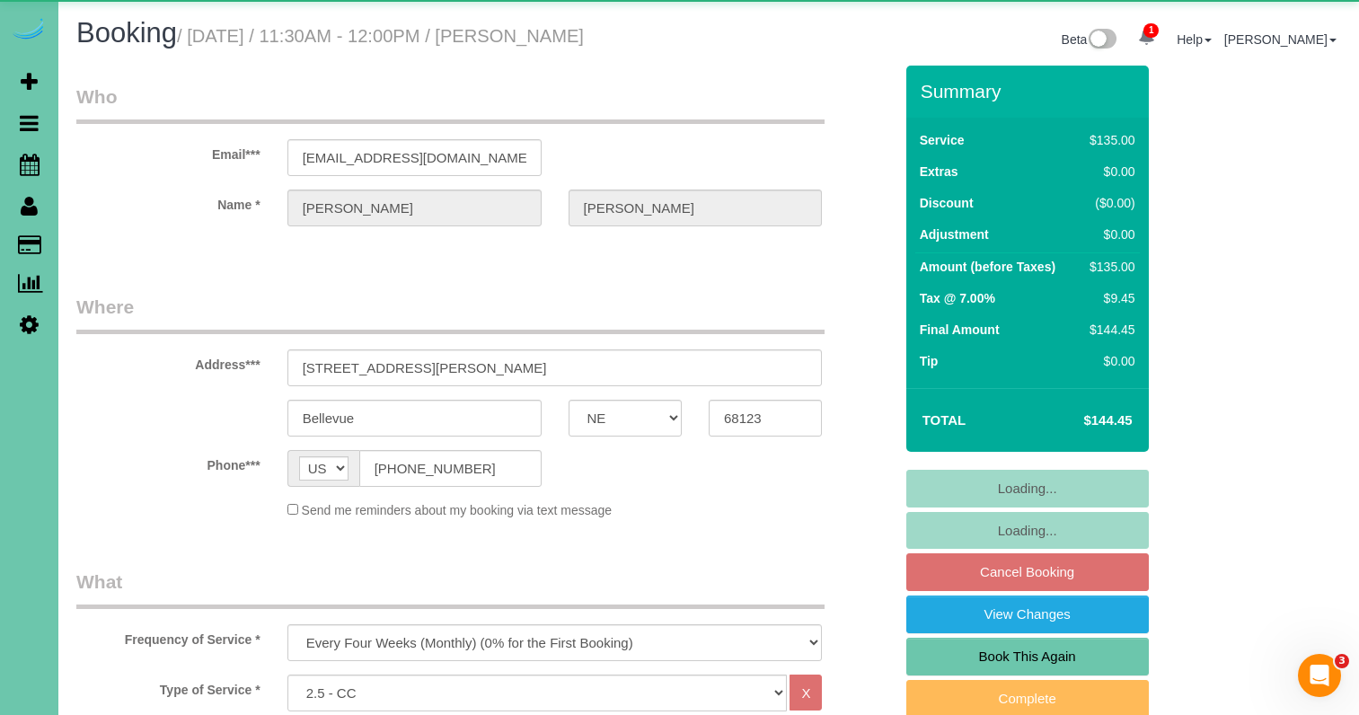
select select "object:882"
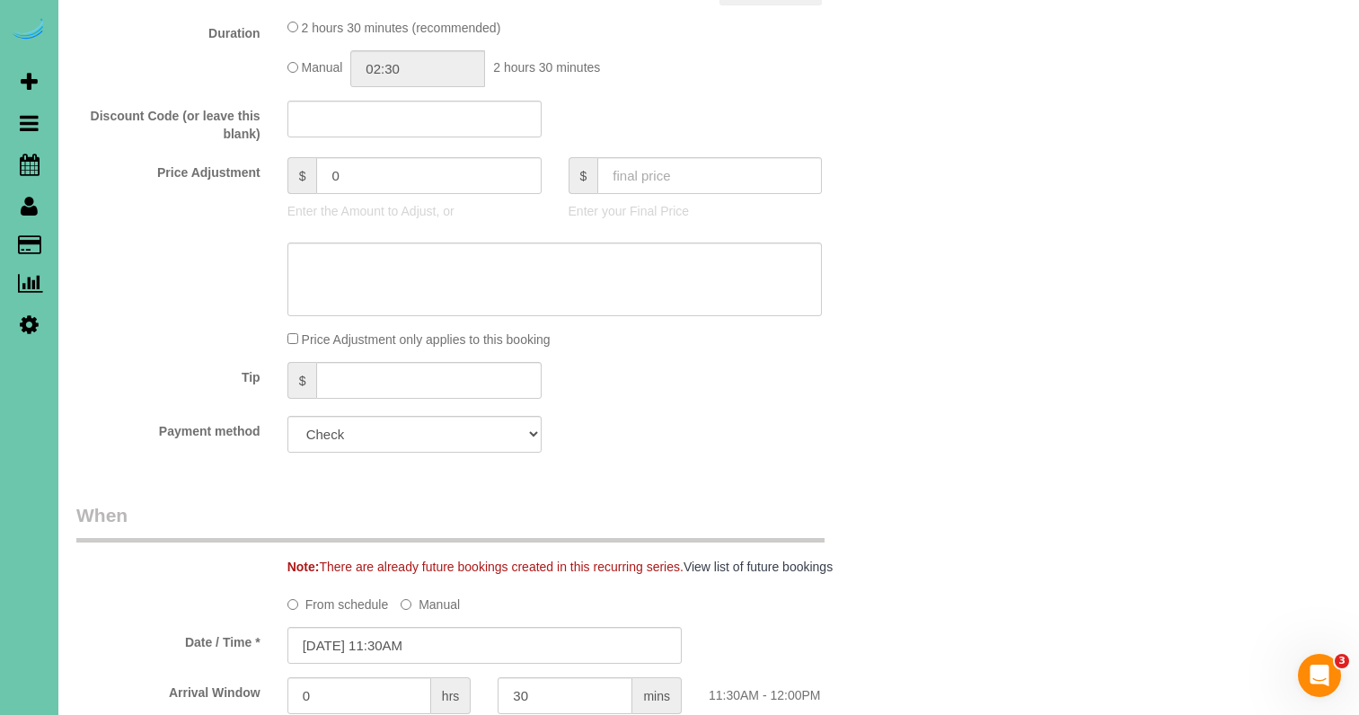
scroll to position [797, 0]
